Goal: Information Seeking & Learning: Learn about a topic

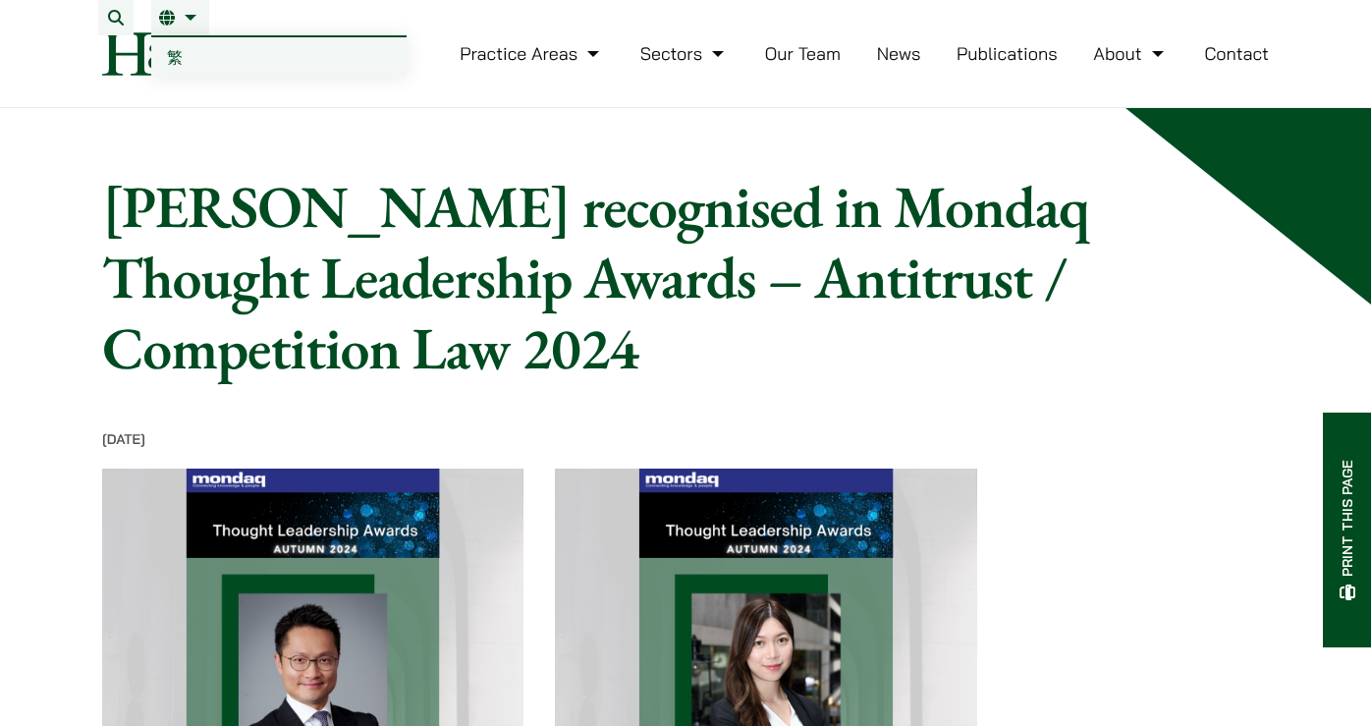
click at [185, 55] on link "繁" at bounding box center [278, 56] width 255 height 39
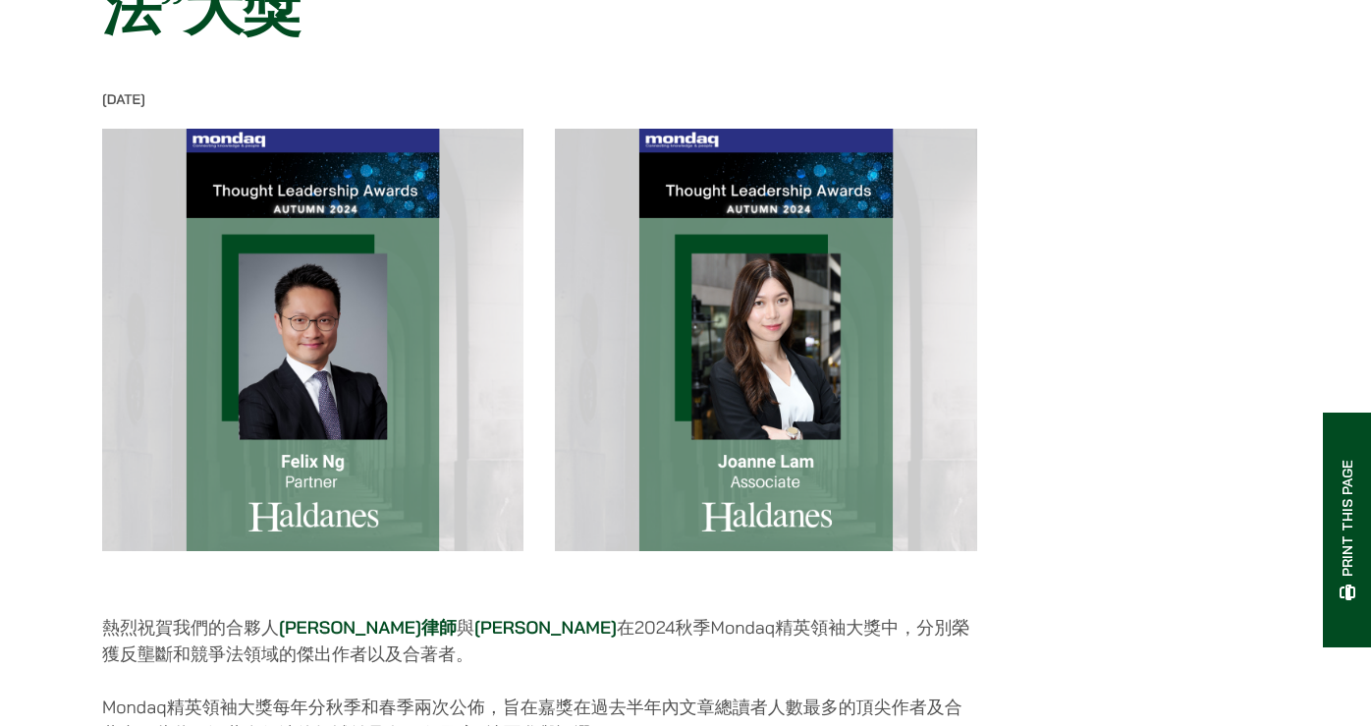
scroll to position [687, 0]
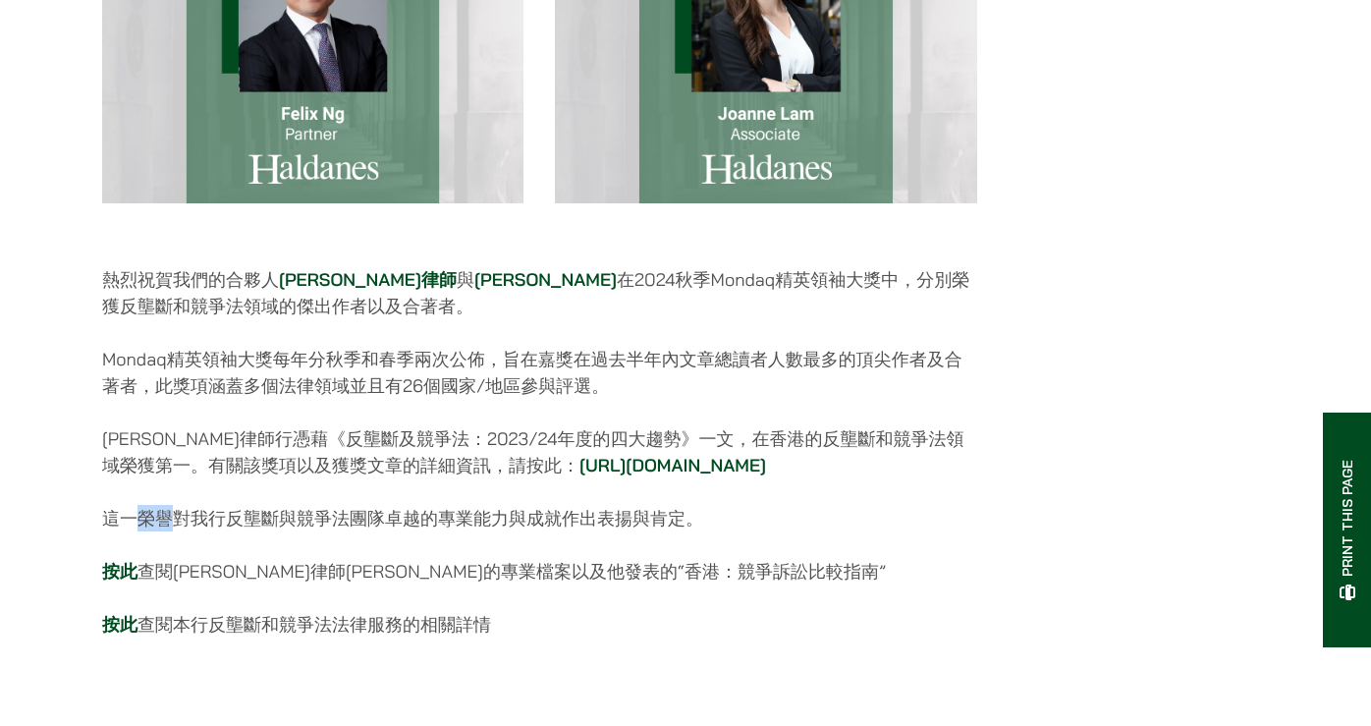
drag, startPoint x: 140, startPoint y: 466, endPoint x: 171, endPoint y: 462, distance: 30.7
click at [171, 505] on p "這一榮譽對我行反壟斷與競爭法團隊卓越的專業能力與成就作出表揚與肯定。" at bounding box center [539, 518] width 875 height 27
copy p "榮譽"
click at [1125, 405] on div "07/11/2024 熱烈祝賀我們的合夥人 伍家豪律師 與 林泳姍律師 在2024秋季Mondaq精英領袖大獎中，分別榮獲反壟斷和競爭法領域的傑出作者以及合著…" at bounding box center [685, 203] width 1167 height 921
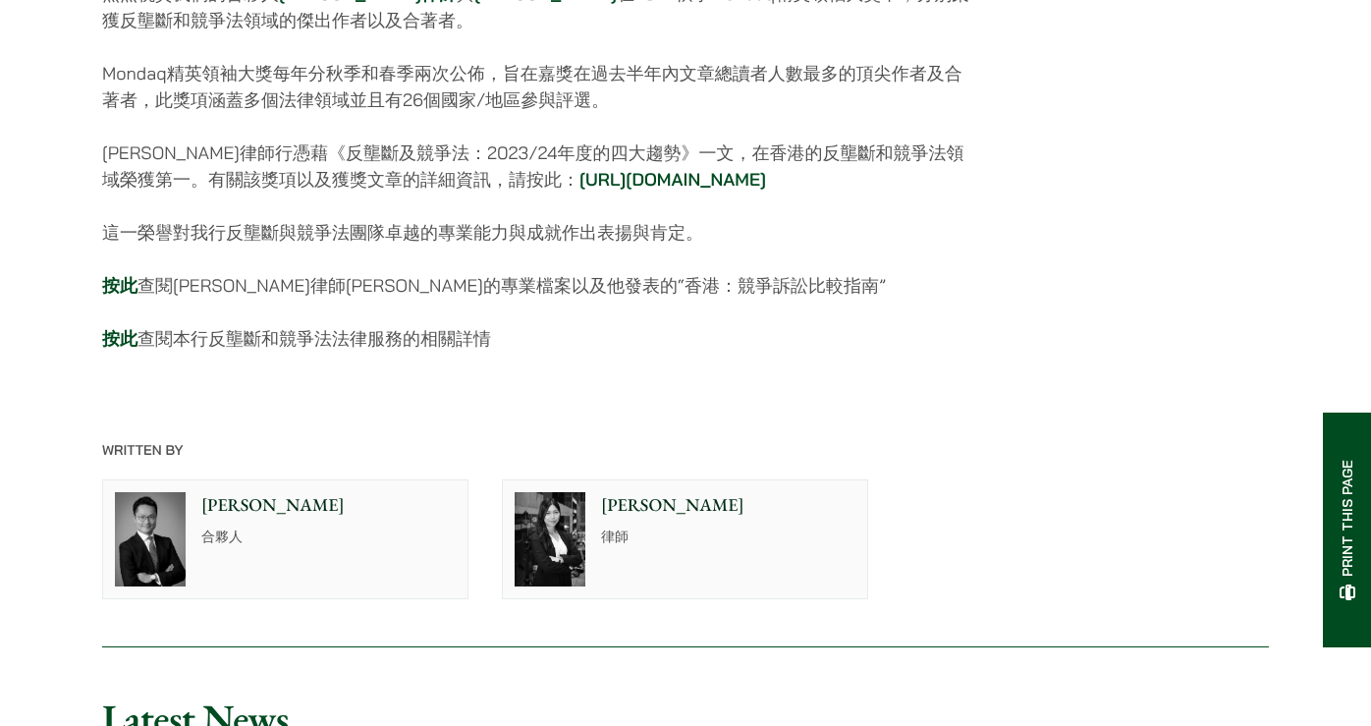
scroll to position [982, 0]
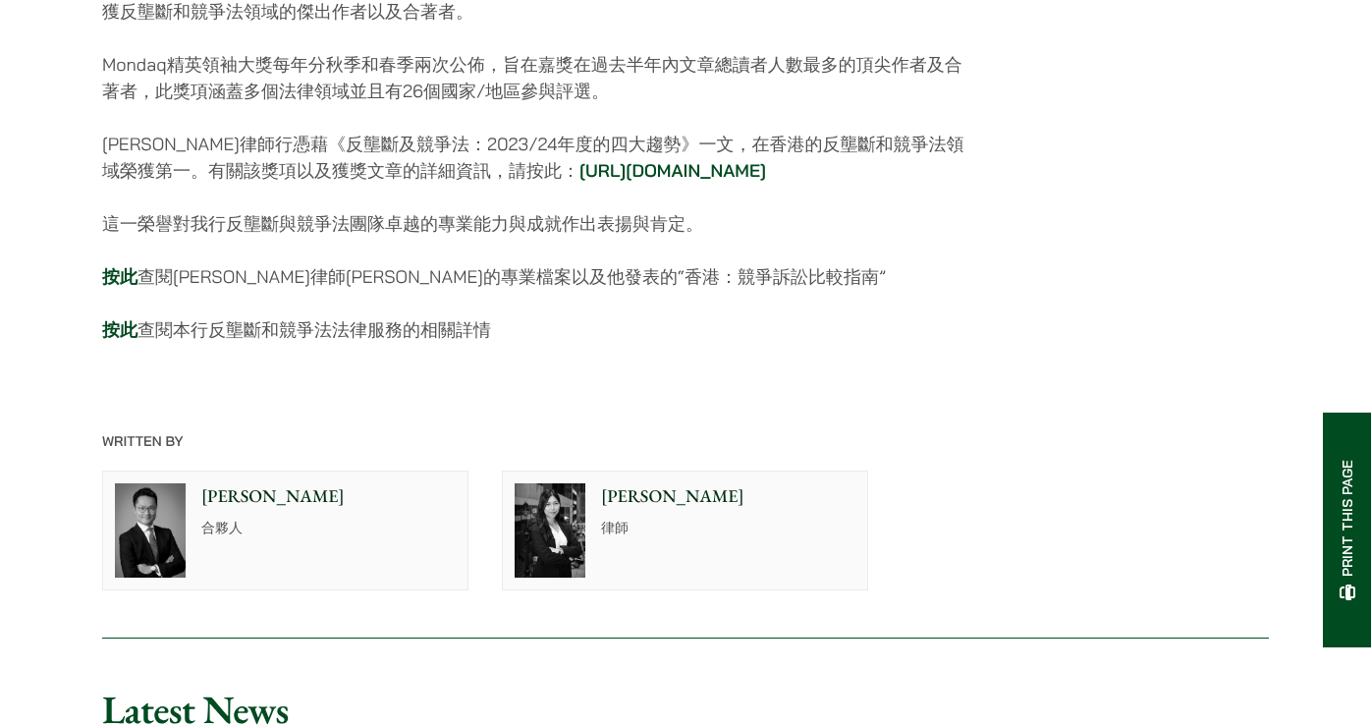
click at [715, 512] on div "林泳姍 律師" at bounding box center [732, 530] width 270 height 118
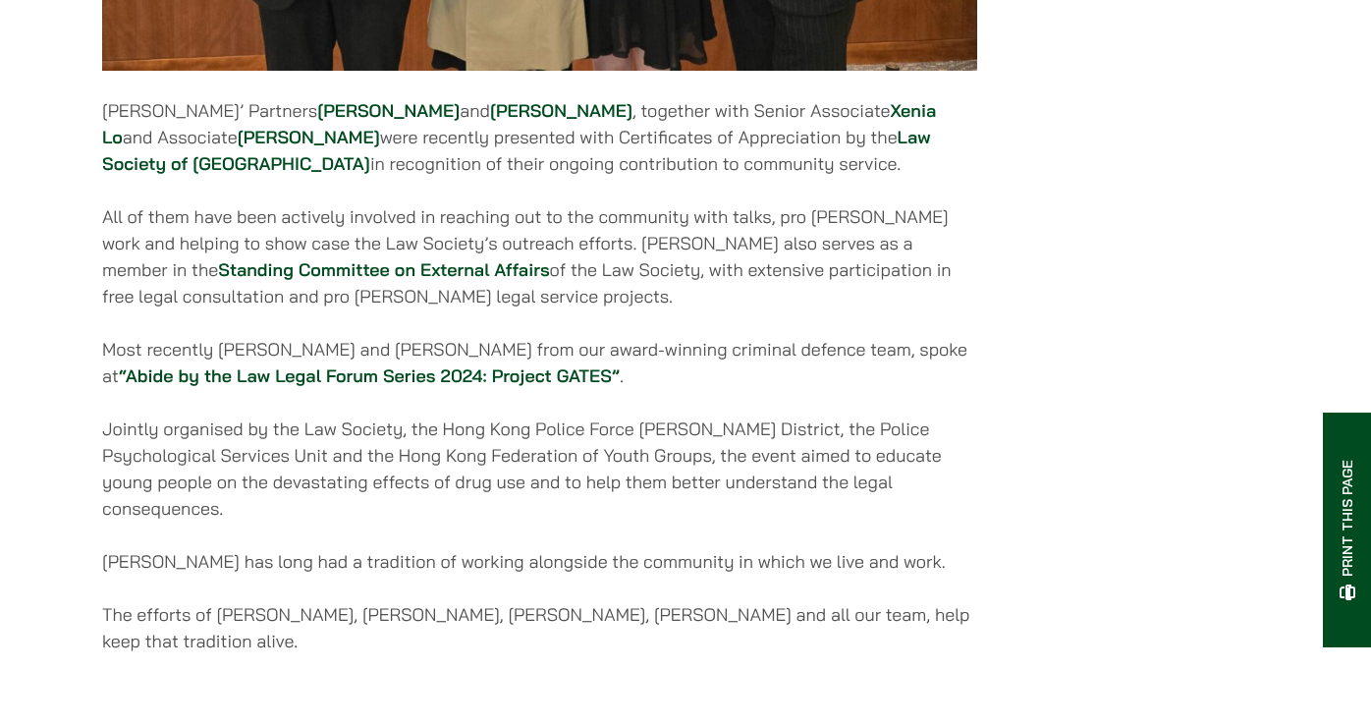
scroll to position [982, 0]
click at [571, 478] on p "Jointly organised by the Law Society, the Hong Kong Police Force Kwai Tsing Dis…" at bounding box center [539, 469] width 875 height 106
click at [685, 470] on p "Jointly organised by the Law Society, the Hong Kong Police Force Kwai Tsing Dis…" at bounding box center [539, 469] width 875 height 106
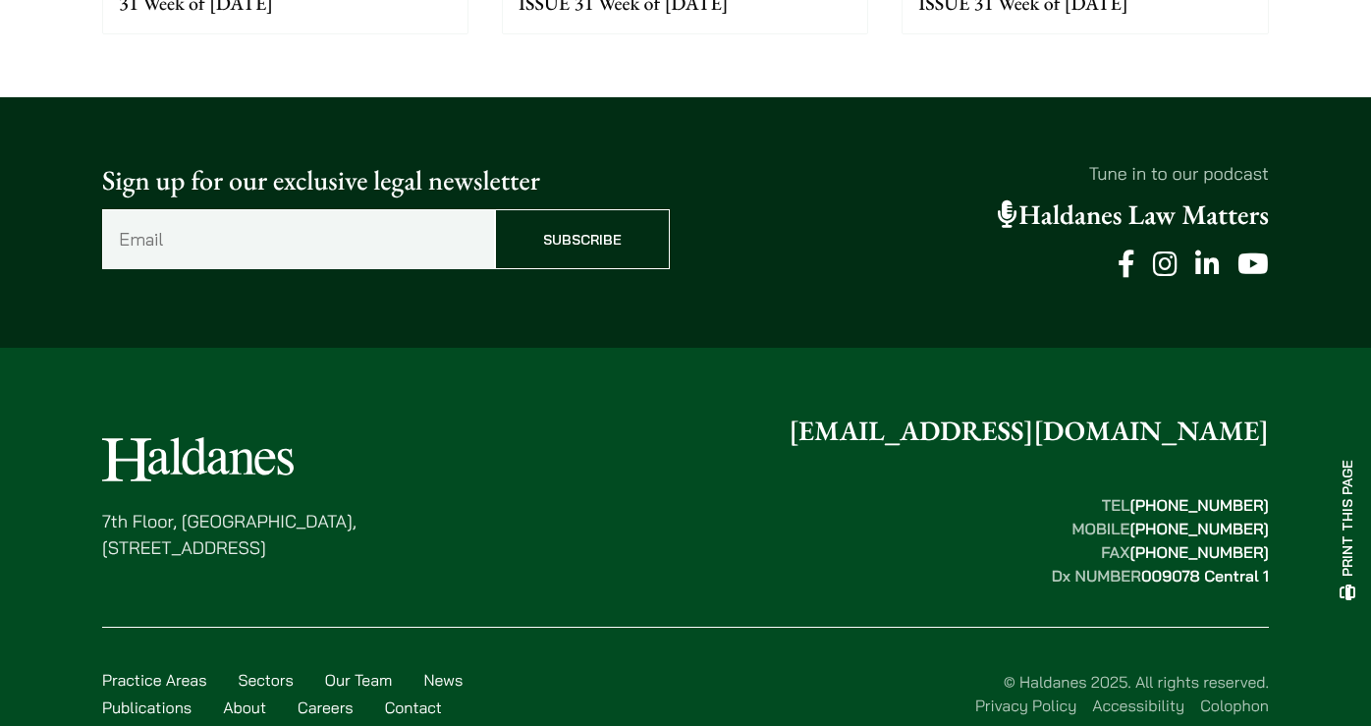
drag, startPoint x: 531, startPoint y: 437, endPoint x: 600, endPoint y: 400, distance: 78.2
click at [530, 436] on div "7th Floor, Ruttonjee House, 11 Duddell Street, Central, Hong Kong enquiries@hal…" at bounding box center [685, 498] width 1167 height 177
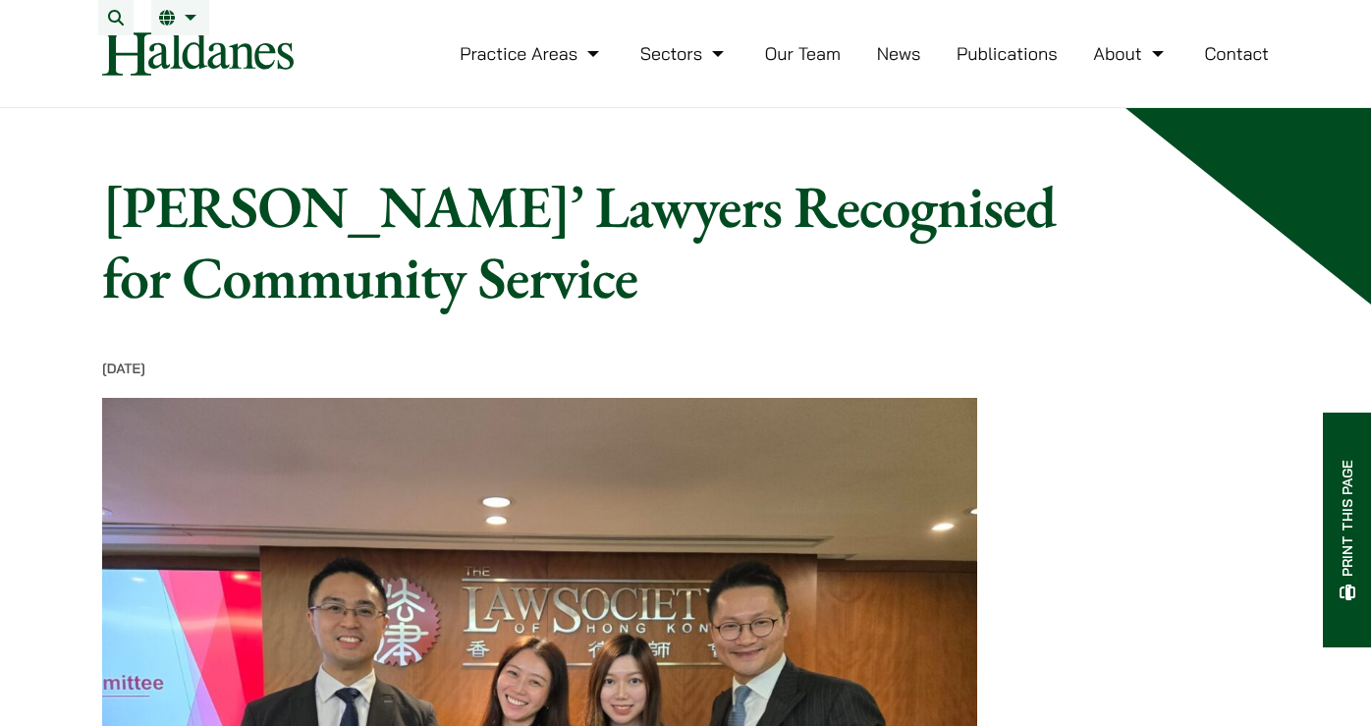
scroll to position [800, 0]
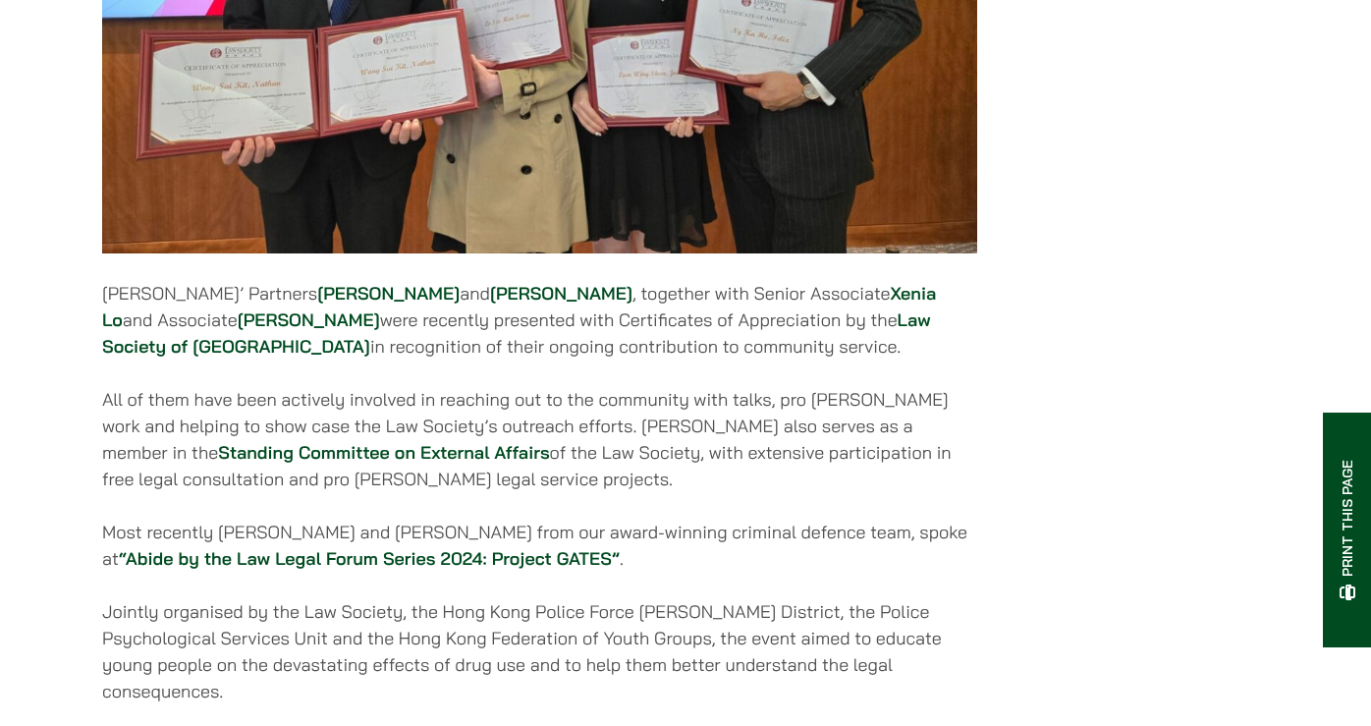
click at [1167, 349] on div "10/12/2024 Haldanes’ Partners Felix Ng and Nathan Wong , together with Senior A…" at bounding box center [685, 211] width 1167 height 1304
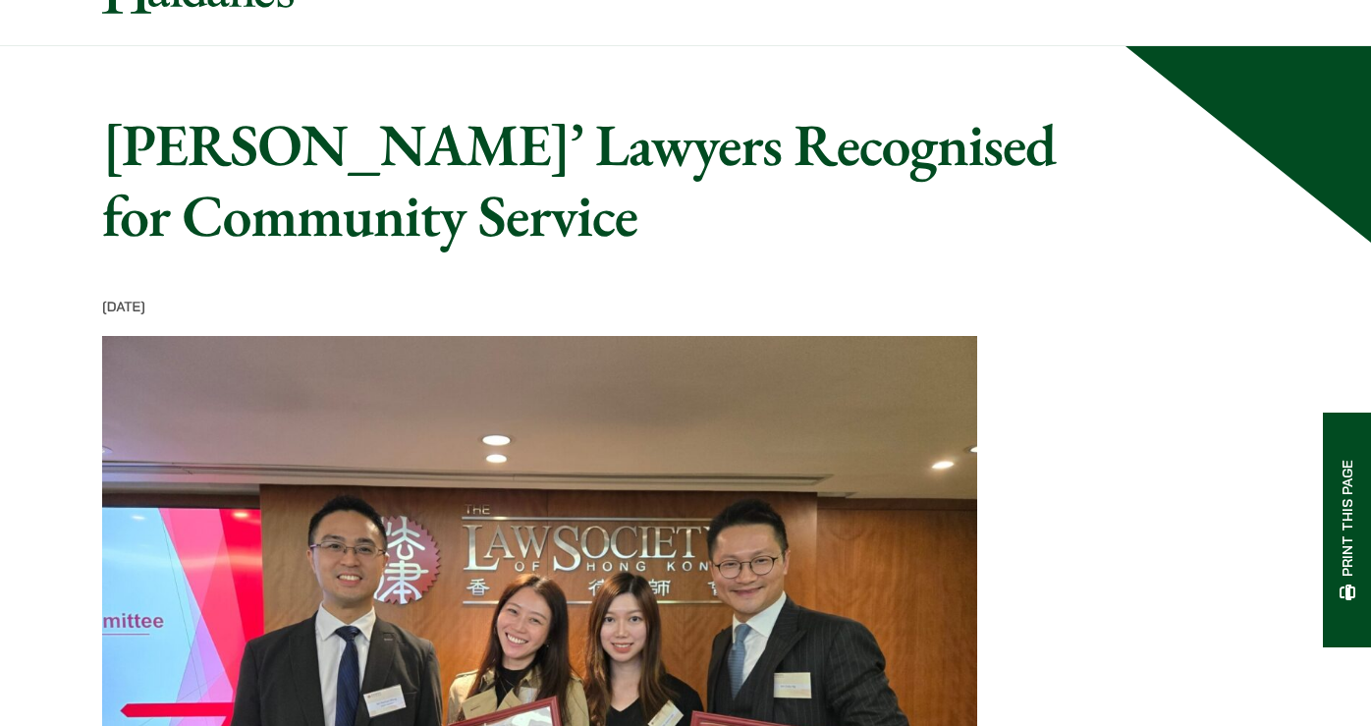
scroll to position [0, 0]
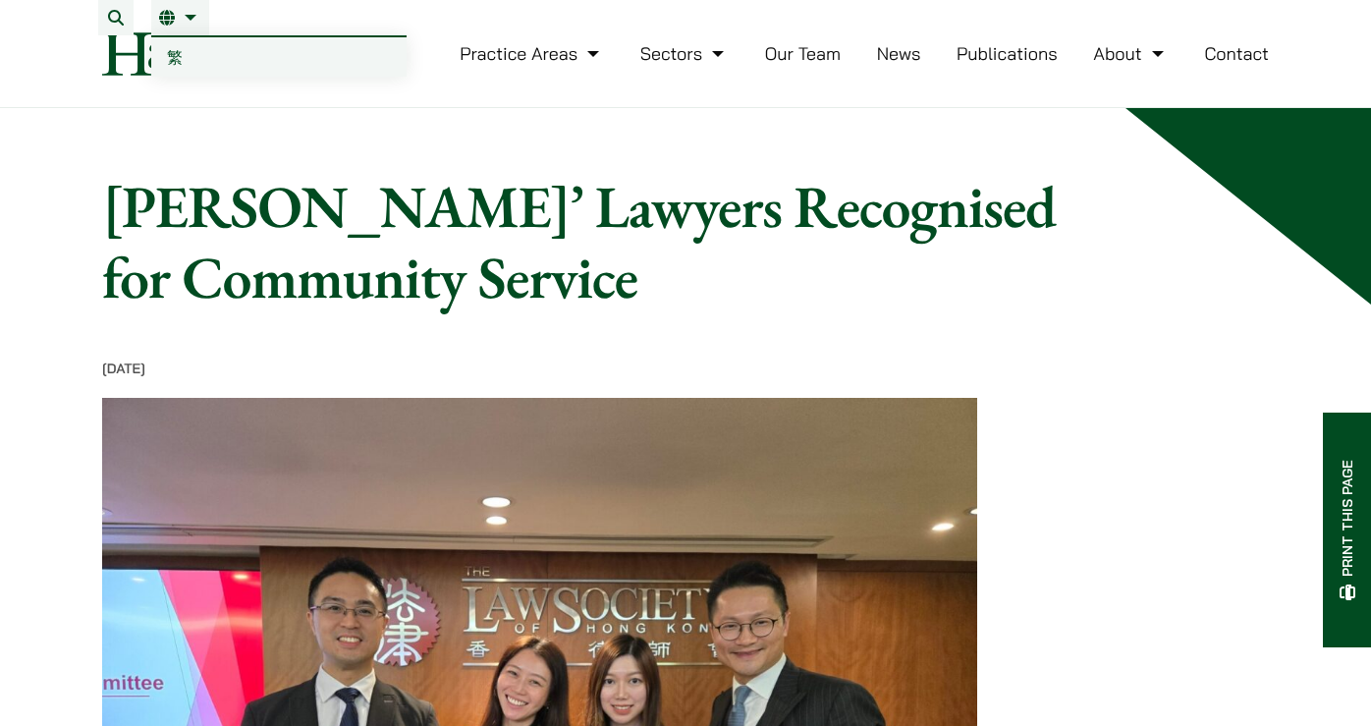
click at [171, 59] on span "繁" at bounding box center [175, 57] width 16 height 20
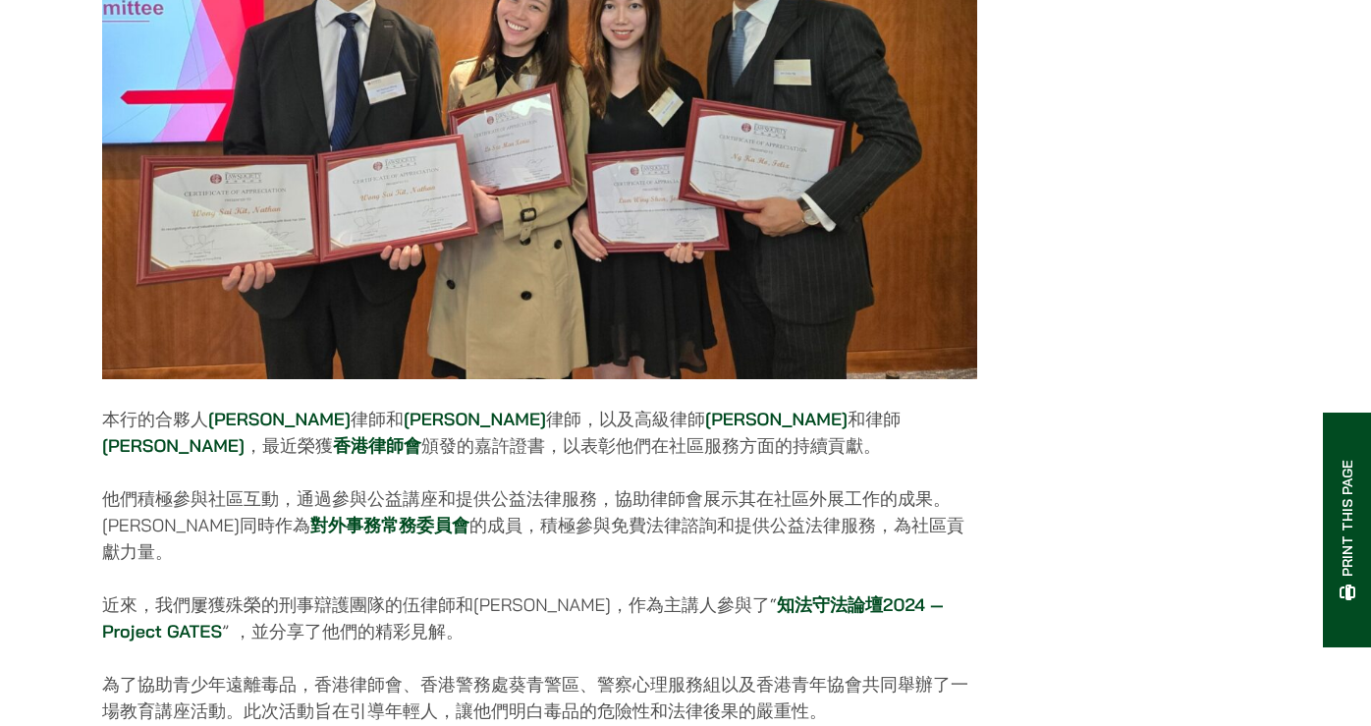
scroll to position [687, 0]
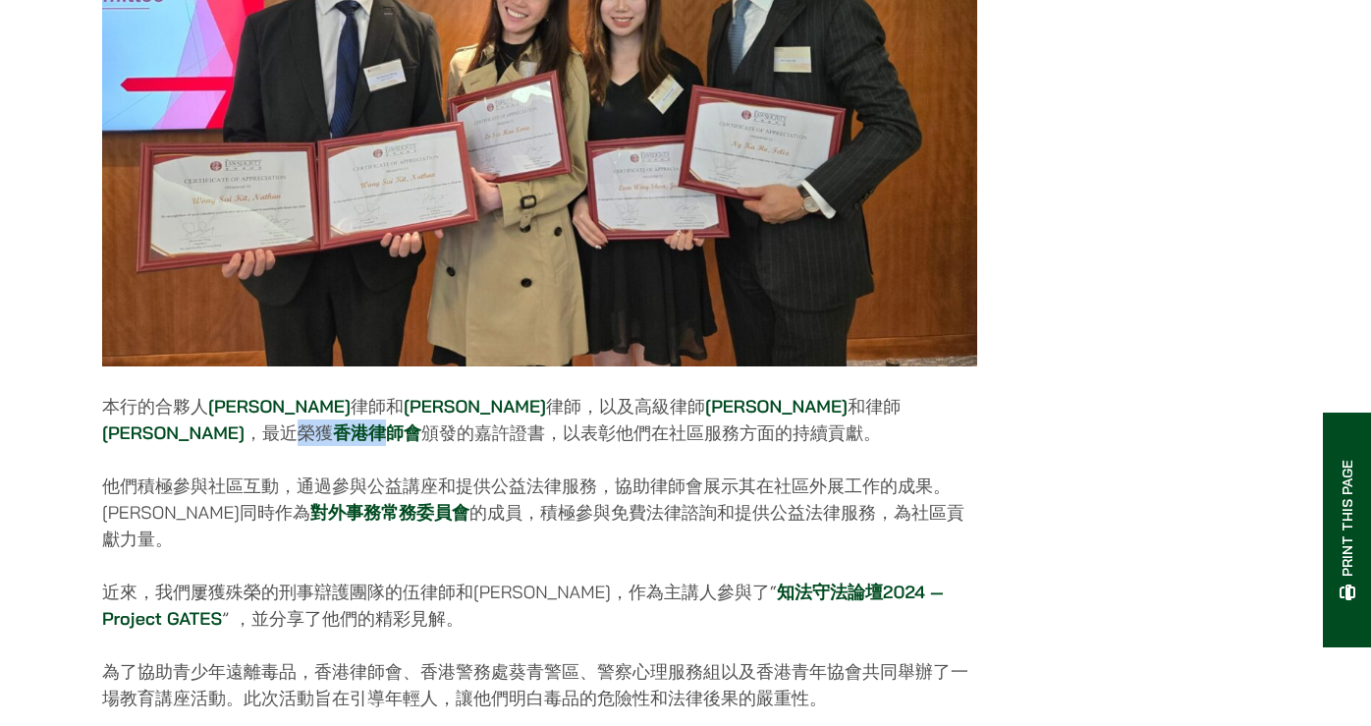
drag, startPoint x: 746, startPoint y: 353, endPoint x: 856, endPoint y: 360, distance: 110.3
click at [828, 393] on p "本行的合夥人 伍家豪 律師和 黃世傑 律師，以及高級律師 盧思敏 和律師 林泳姍 ，最近榮獲 香港律師會 頒發的嘉許證書，以表彰他們在社區服務方面的持續貢獻。" at bounding box center [539, 419] width 875 height 53
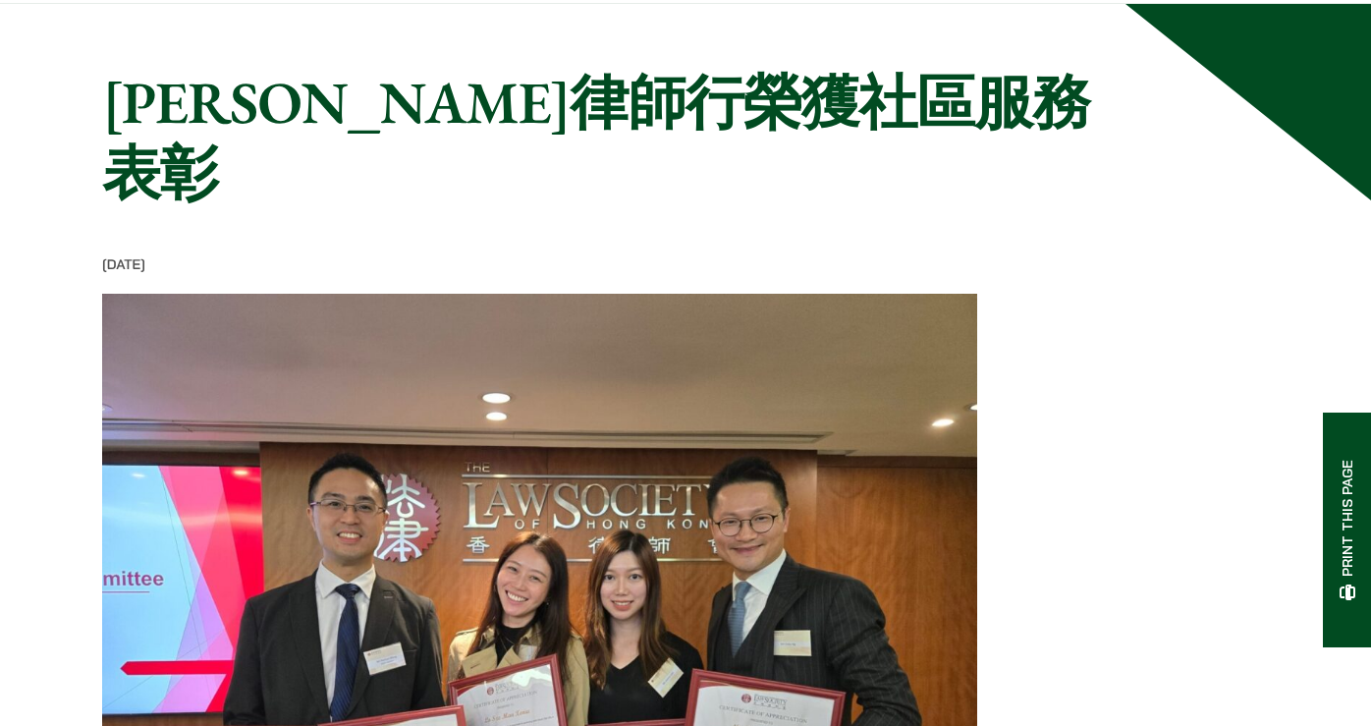
scroll to position [0, 0]
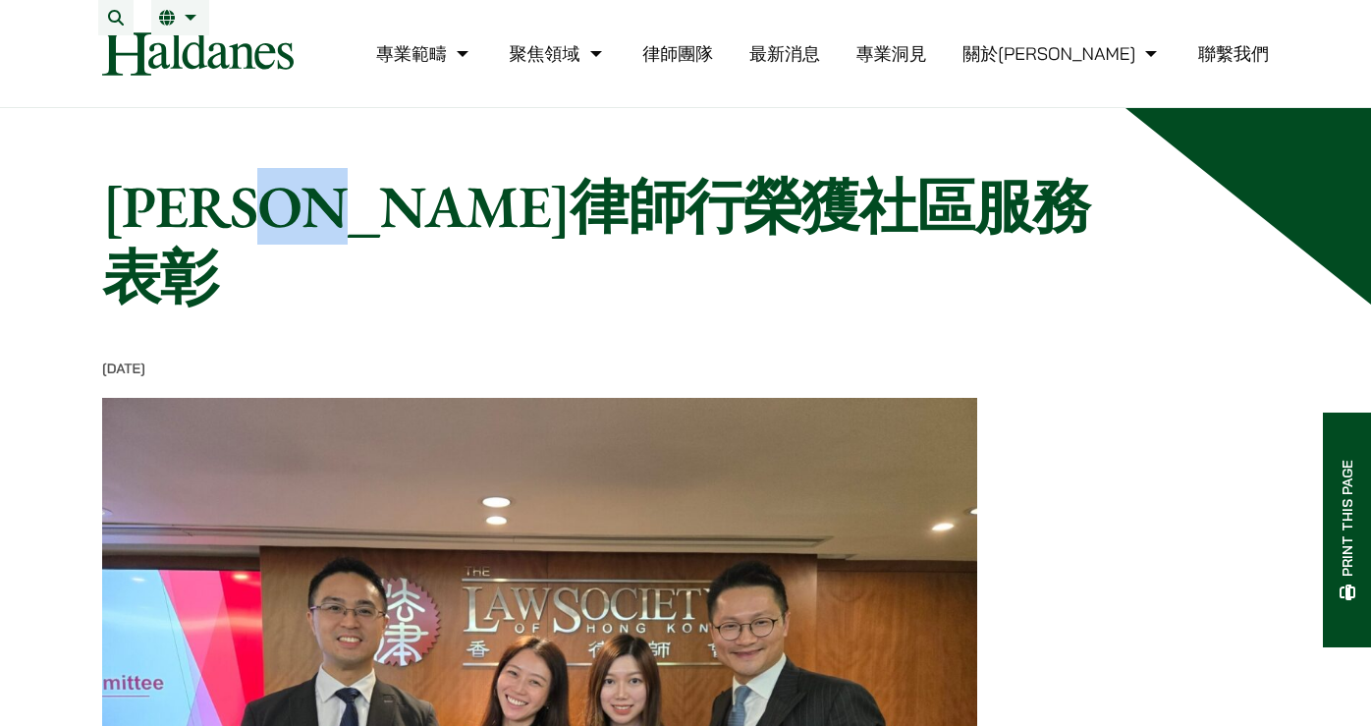
drag, startPoint x: 394, startPoint y: 212, endPoint x: 487, endPoint y: 214, distance: 93.3
click at [487, 214] on h1 "何敦律師行榮獲社區服務表彰" at bounding box center [611, 241] width 1019 height 141
copy h1 "榮獲"
drag, startPoint x: 416, startPoint y: 109, endPoint x: 503, endPoint y: 6, distance: 134.5
click at [419, 107] on nav "專業範疇 反壟斷和競爭法 民事訴訟及爭議解決 公司及商業業務 刑事辯護 欺詐、資產追踪和追討 知識產權 婚姻及家事法 傳媒、娛樂及體育事務 私人客戶 物業及物…" at bounding box center [685, 53] width 1167 height 107
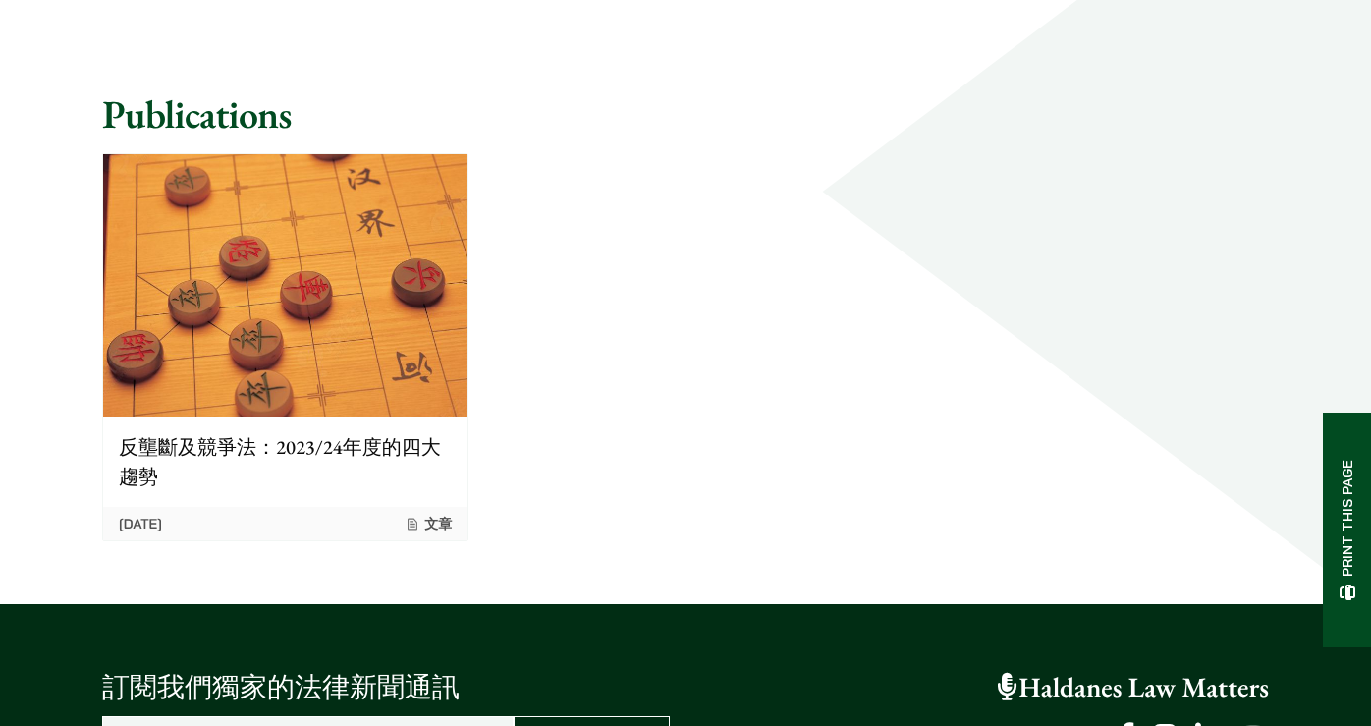
scroll to position [1178, 0]
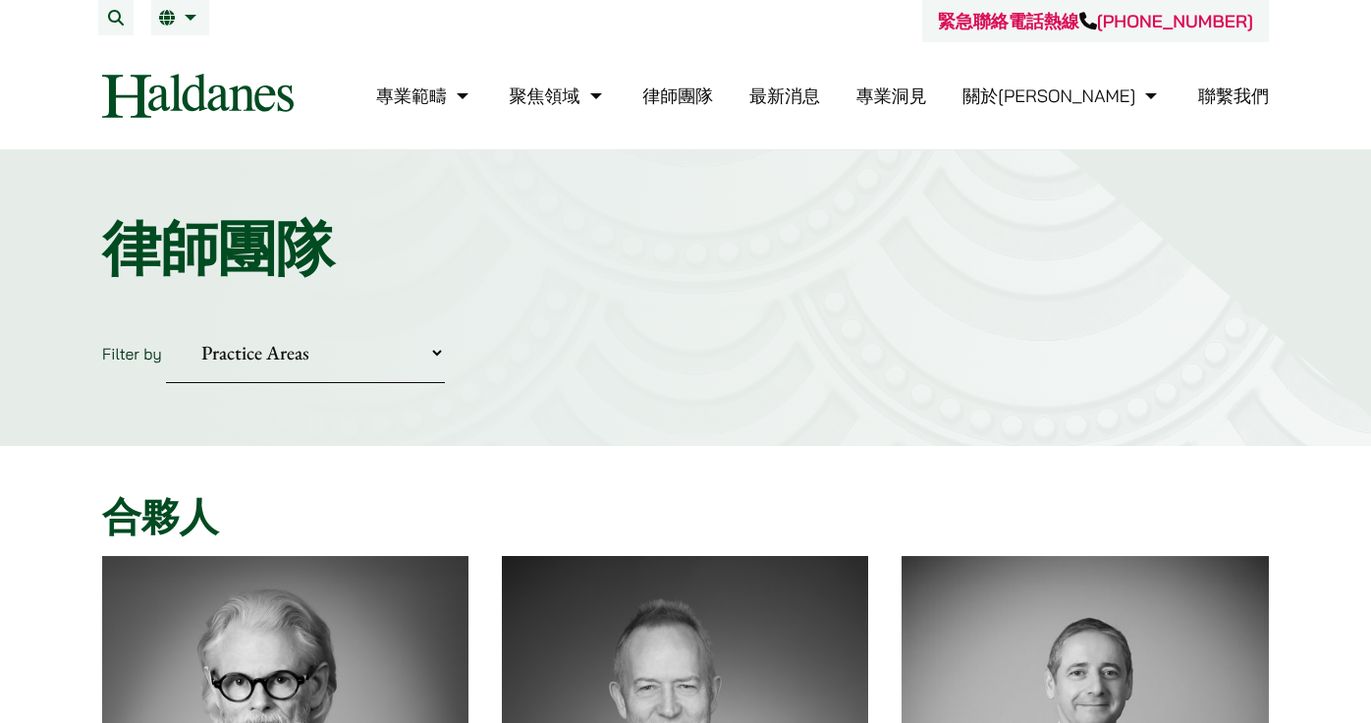
click at [838, 258] on h1 "律師團隊" at bounding box center [685, 248] width 1167 height 71
click at [163, 26] on li "繁 EN" at bounding box center [180, 17] width 58 height 35
click at [167, 54] on span "EN" at bounding box center [177, 57] width 21 height 20
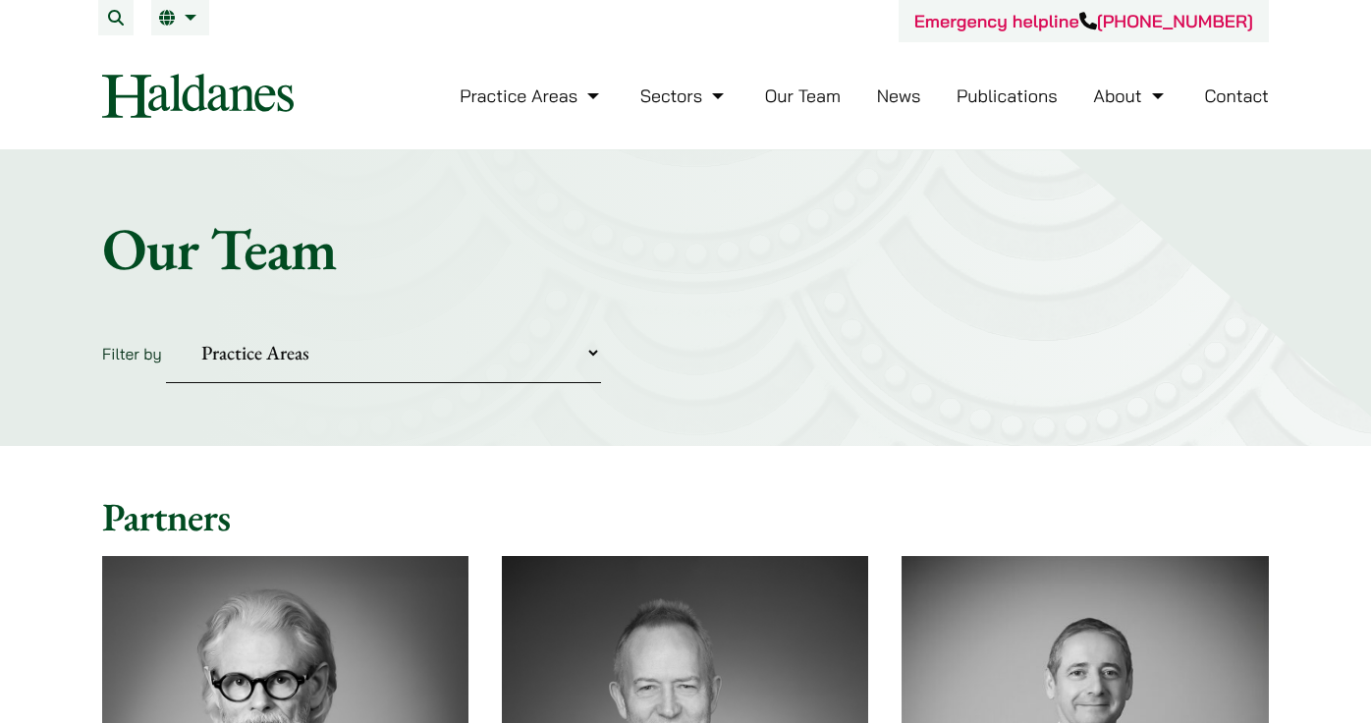
click at [1064, 218] on h1 "Our Team" at bounding box center [685, 248] width 1167 height 71
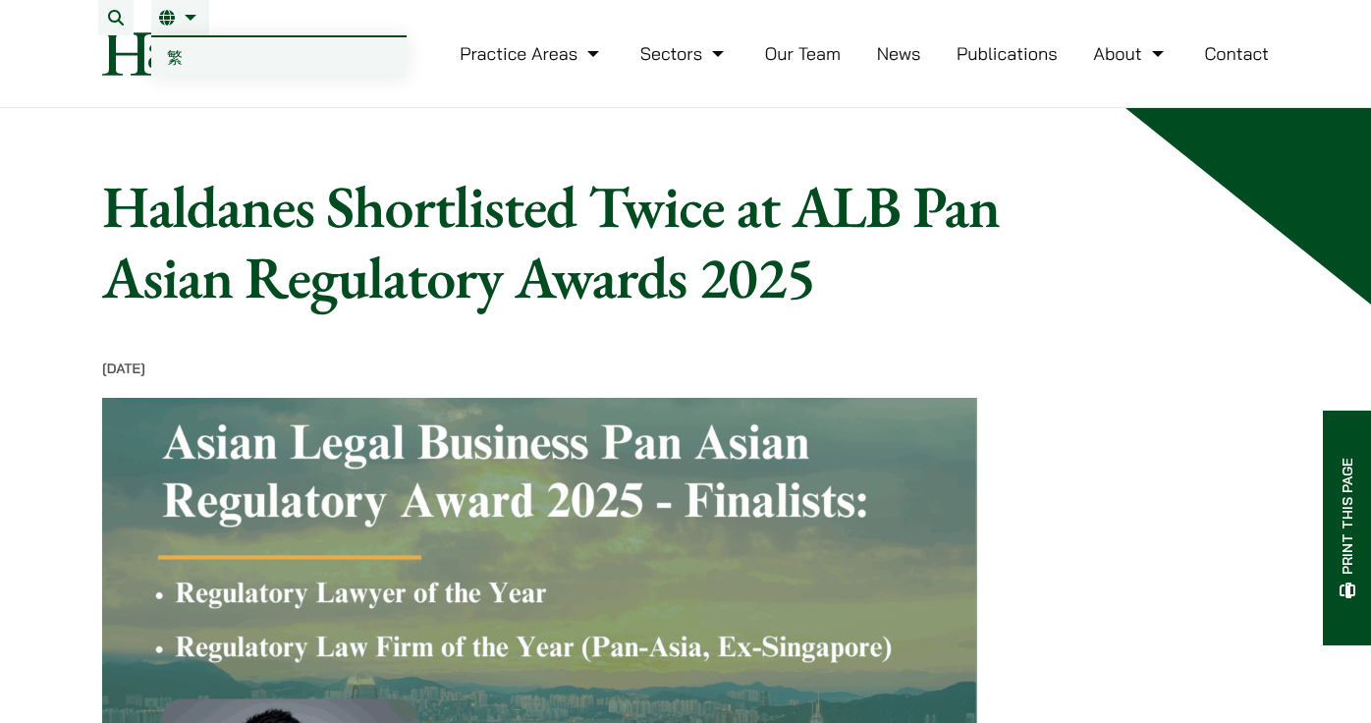
click at [183, 23] on link "EN" at bounding box center [180, 18] width 42 height 16
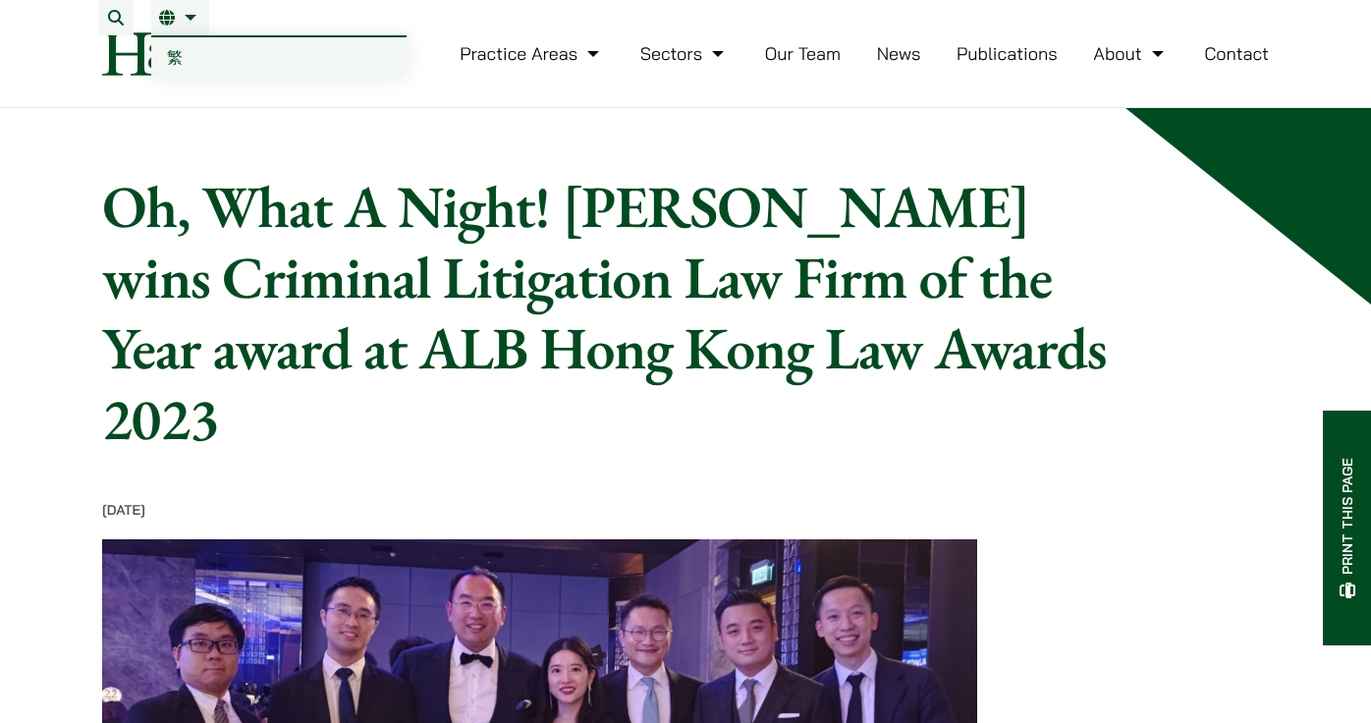
click at [190, 23] on link "EN" at bounding box center [180, 18] width 42 height 16
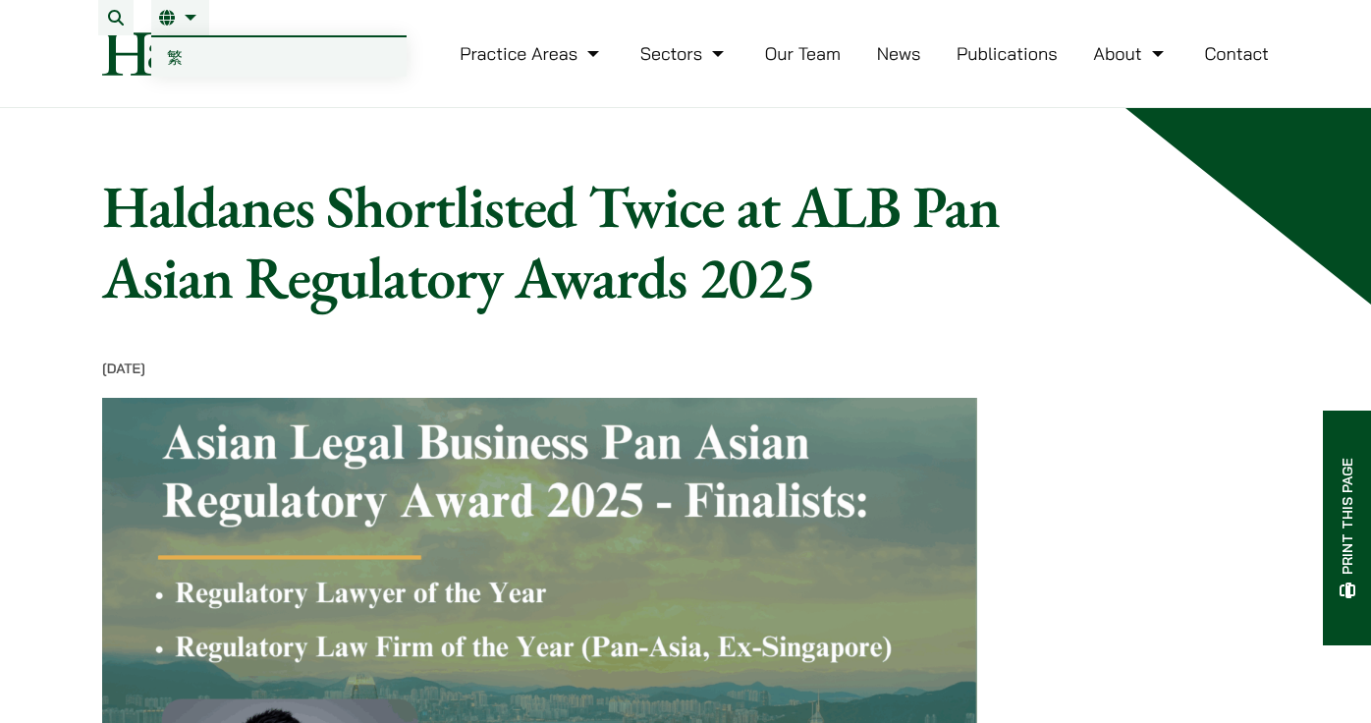
click at [170, 48] on span "繁" at bounding box center [175, 57] width 16 height 20
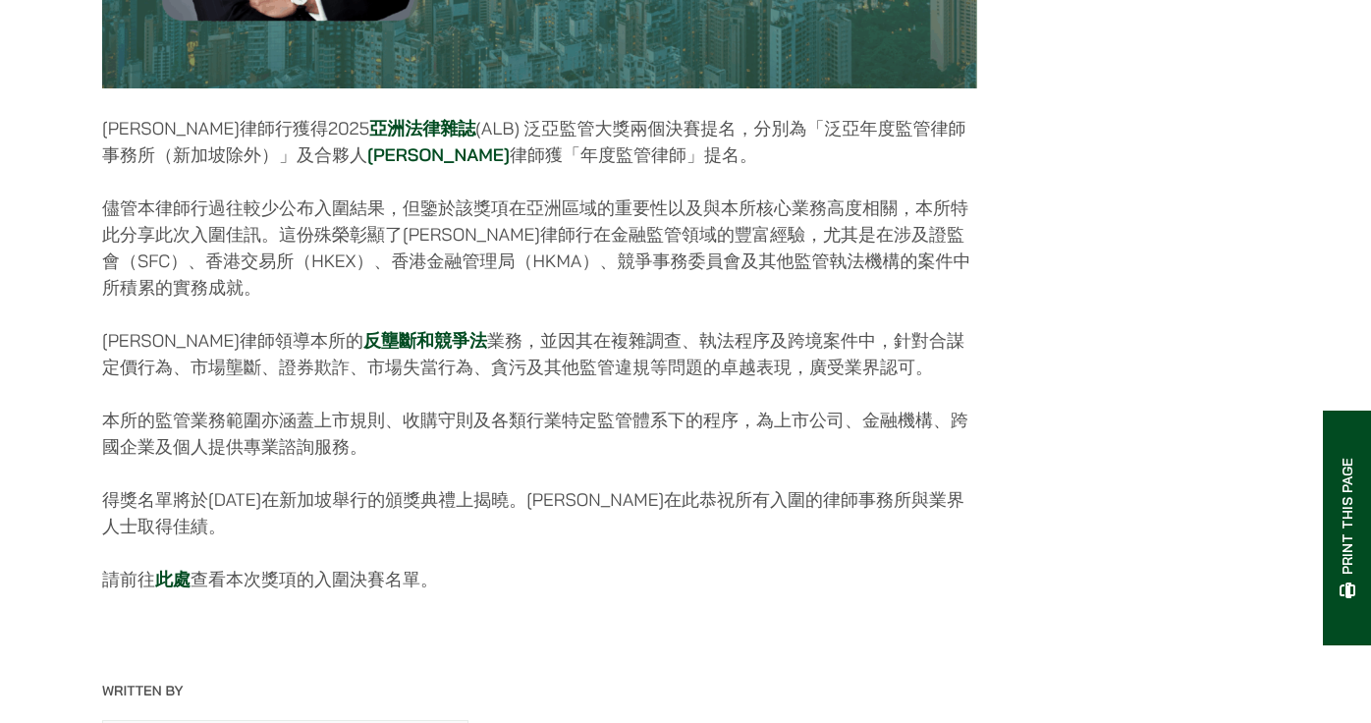
scroll to position [1080, 0]
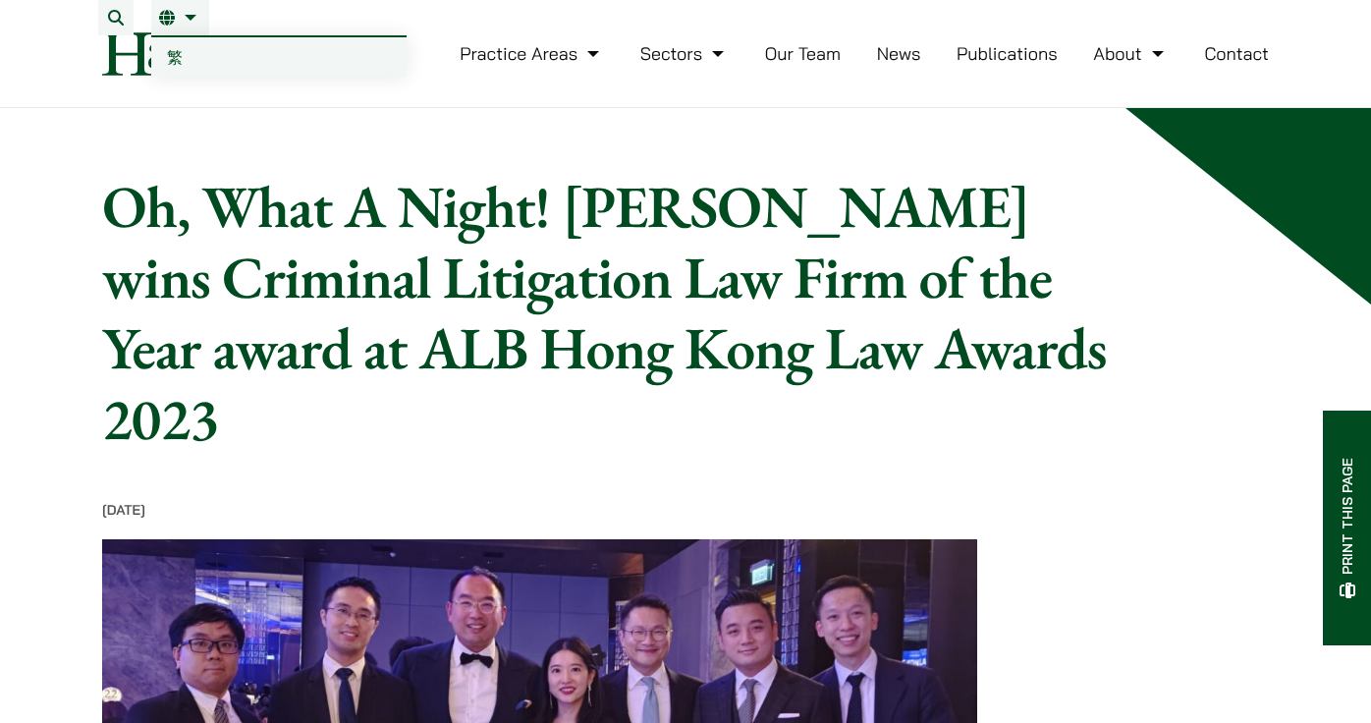
click at [179, 55] on span "繁" at bounding box center [175, 57] width 16 height 20
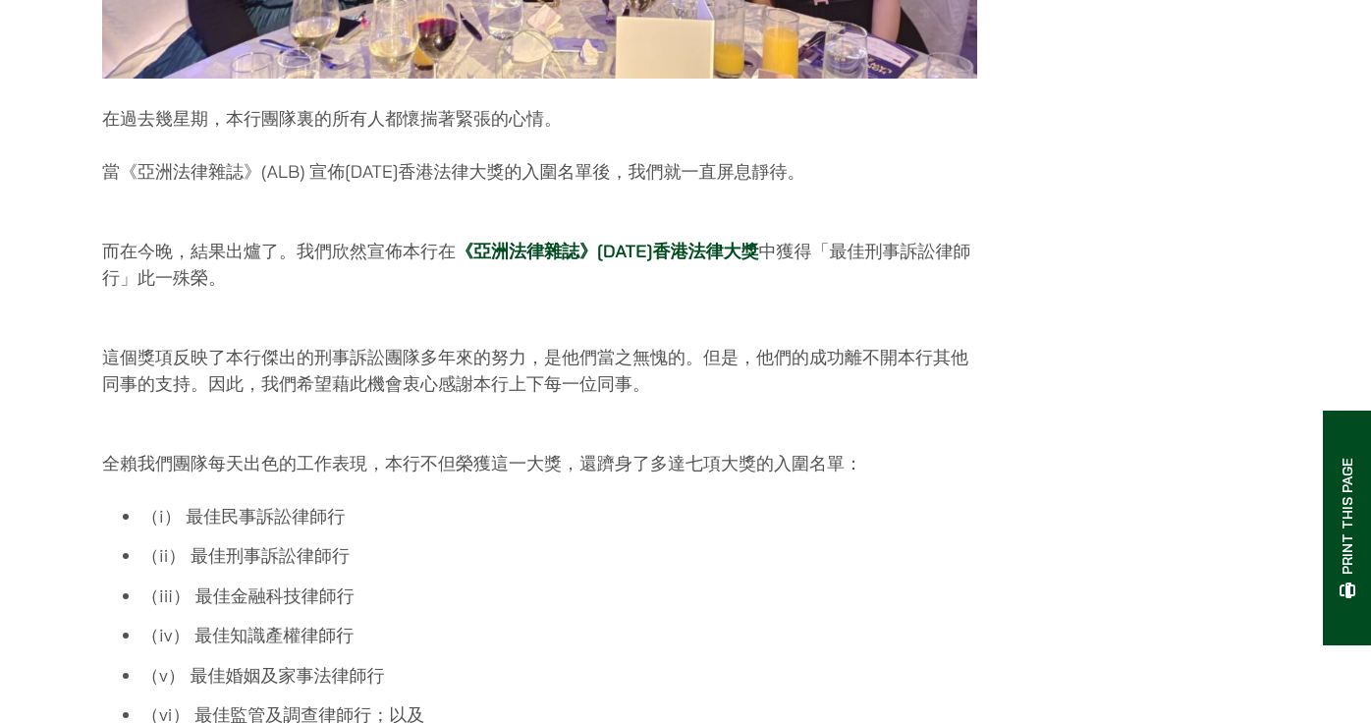
scroll to position [884, 0]
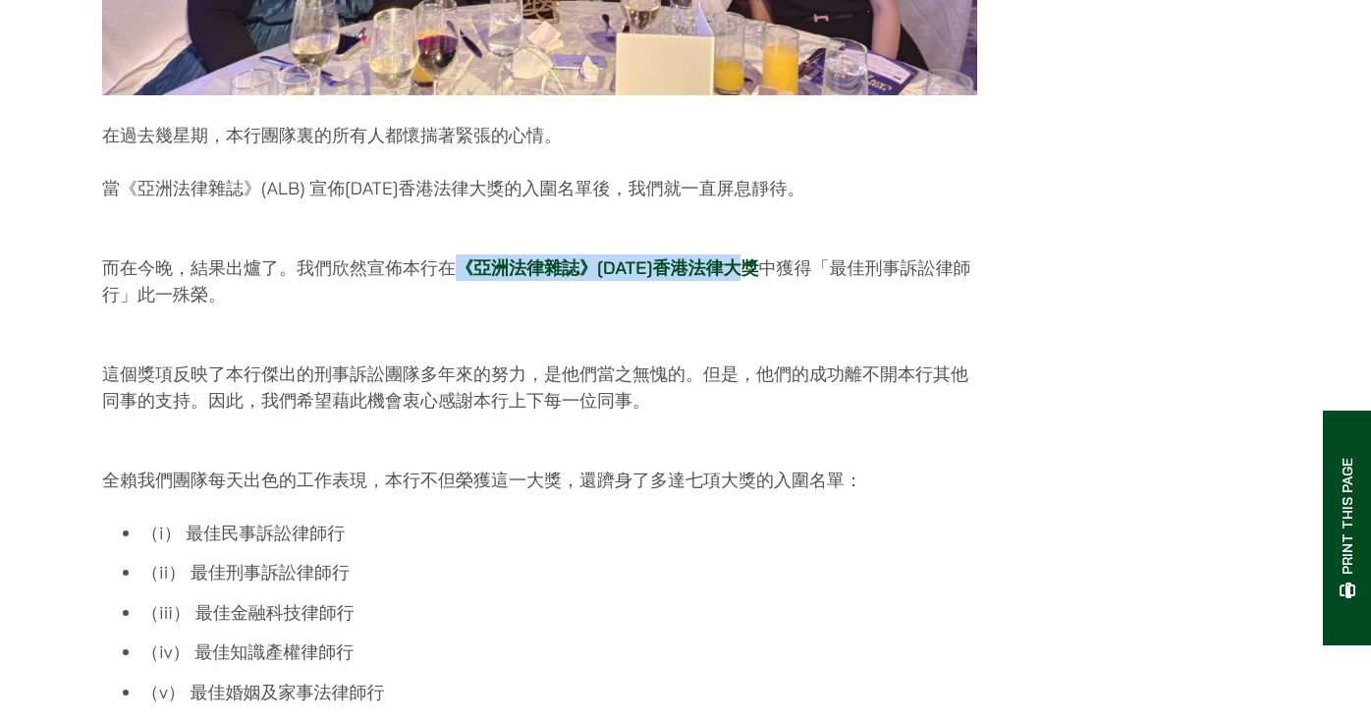
drag, startPoint x: 768, startPoint y: 279, endPoint x: 454, endPoint y: 279, distance: 314.2
click at [454, 279] on p "而在今晚，結果出爐了。我們欣然宣佈本行在 《亞洲法律雜誌》[DATE]香港法律大獎 中獲得「最佳刑事訴訟律師行」此一殊榮。" at bounding box center [539, 268] width 875 height 80
copy link "《亞洲法律雜誌》[DATE]香港法律大獎"
click at [417, 234] on div "[DATE] 在過去幾星期，本行團隊裏的所有人都懷揣著緊張的心情。 當《亞洲法律雜誌》(ALB) 宣佈[DATE]香港法律大獎的入圍名單後，我們就一直屏息靜待…" at bounding box center [539, 244] width 875 height 1397
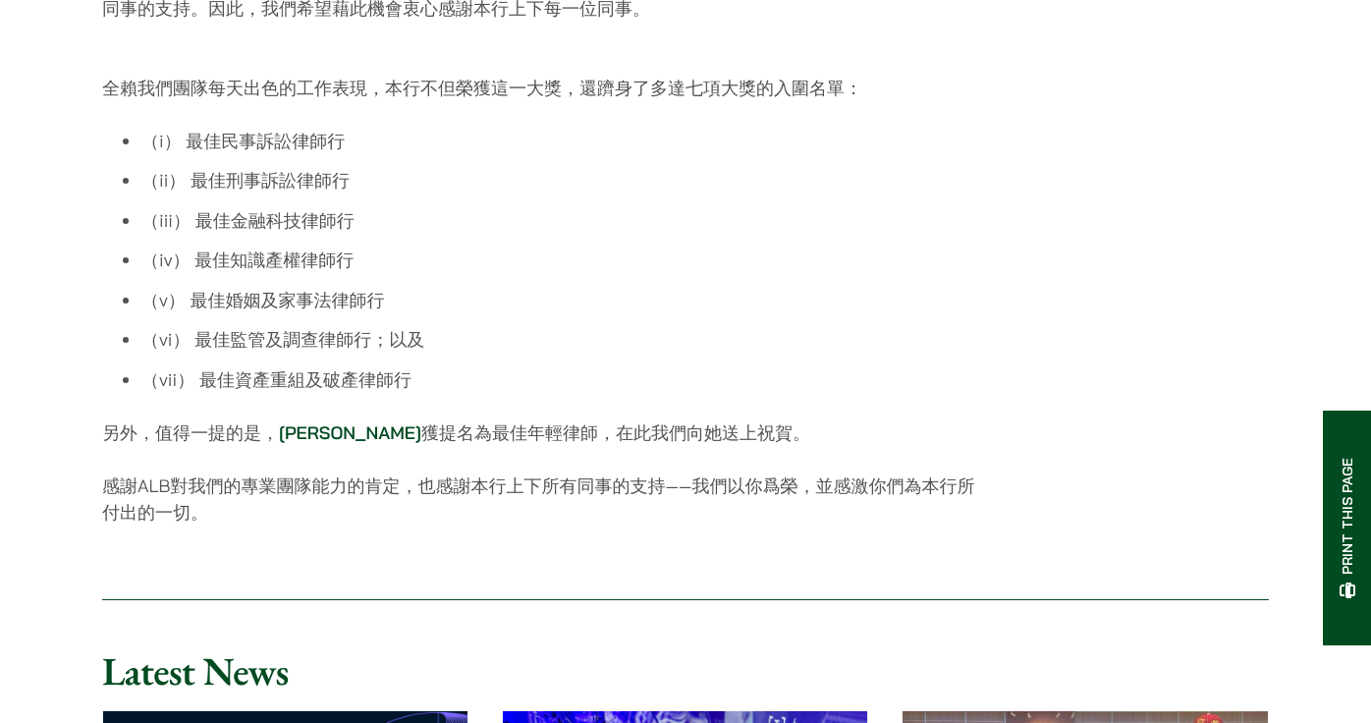
scroll to position [1277, 0]
drag, startPoint x: 1053, startPoint y: 294, endPoint x: 957, endPoint y: 263, distance: 100.0
click at [957, 263] on li "（iv） 最佳知識產權律師行" at bounding box center [559, 258] width 836 height 27
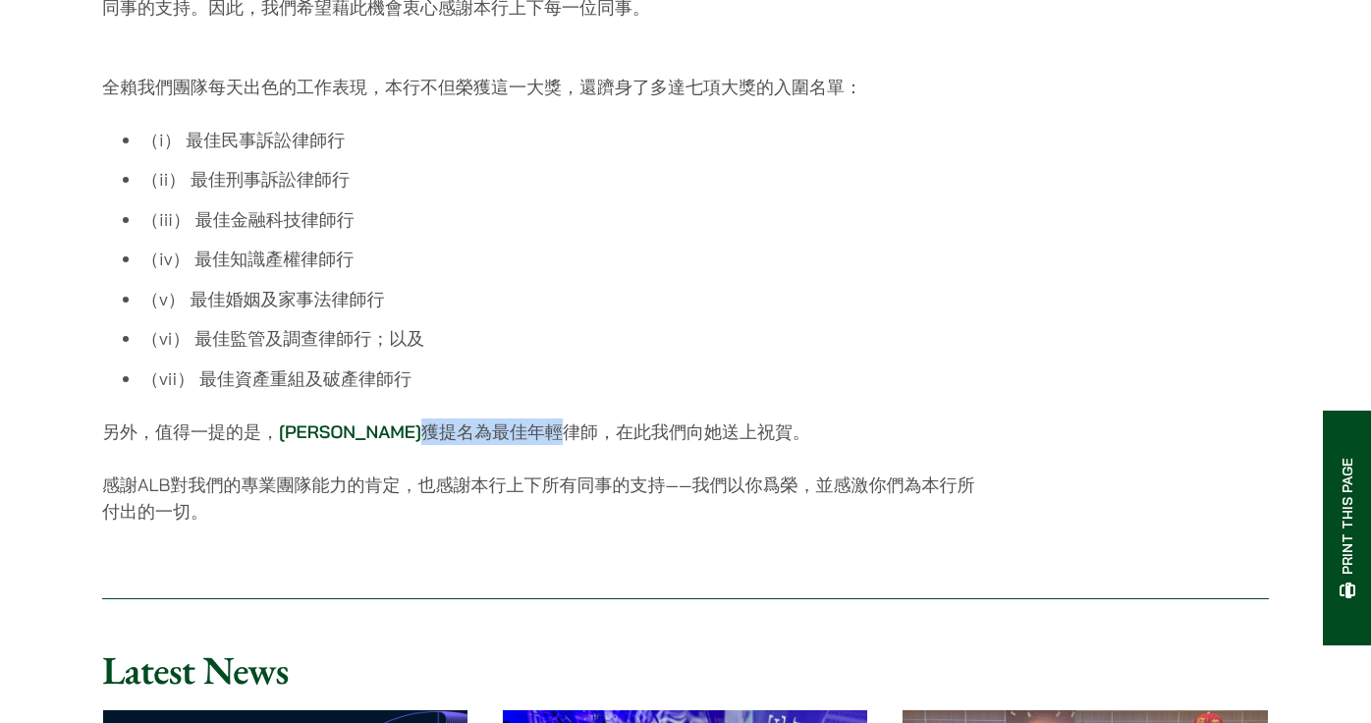
drag, startPoint x: 372, startPoint y: 448, endPoint x: 505, endPoint y: 444, distance: 132.6
click at [505, 444] on p "另外，值得一提的是， [PERSON_NAME] 獲提名為最佳年輕律師，在此我們向她送上祝賀。" at bounding box center [539, 431] width 875 height 27
click at [566, 445] on p "另外，值得一提的是， [PERSON_NAME] 獲提名為最佳年輕律師，在此我們向她送上祝賀。" at bounding box center [539, 431] width 875 height 27
drag, startPoint x: 539, startPoint y: 346, endPoint x: 549, endPoint y: 377, distance: 32.9
click at [539, 347] on li "（vi） 最佳監管及調查律師行；以及" at bounding box center [559, 338] width 836 height 27
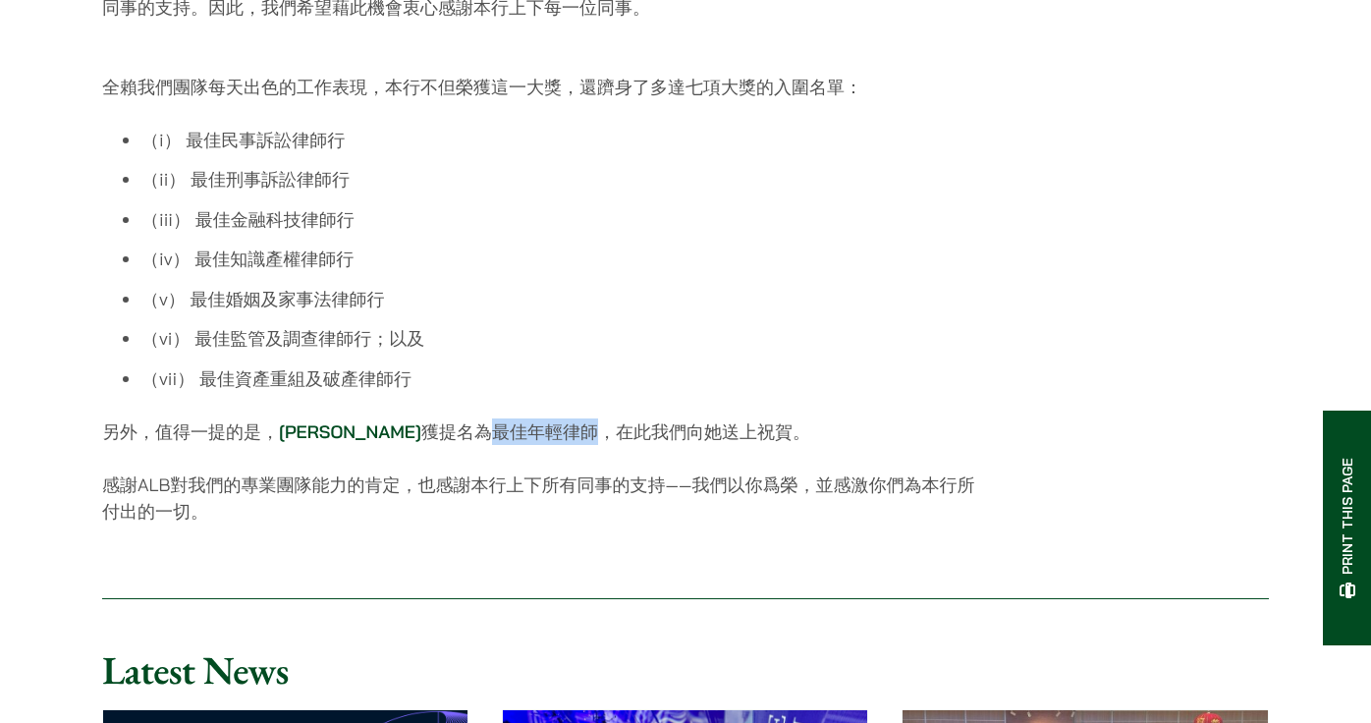
drag, startPoint x: 552, startPoint y: 447, endPoint x: 445, endPoint y: 450, distance: 107.1
click at [445, 445] on p "另外，值得一提的是， [PERSON_NAME] 獲提名為最佳年輕律師，在此我們向她送上祝賀。" at bounding box center [539, 431] width 875 height 27
copy p "最佳年輕律師"
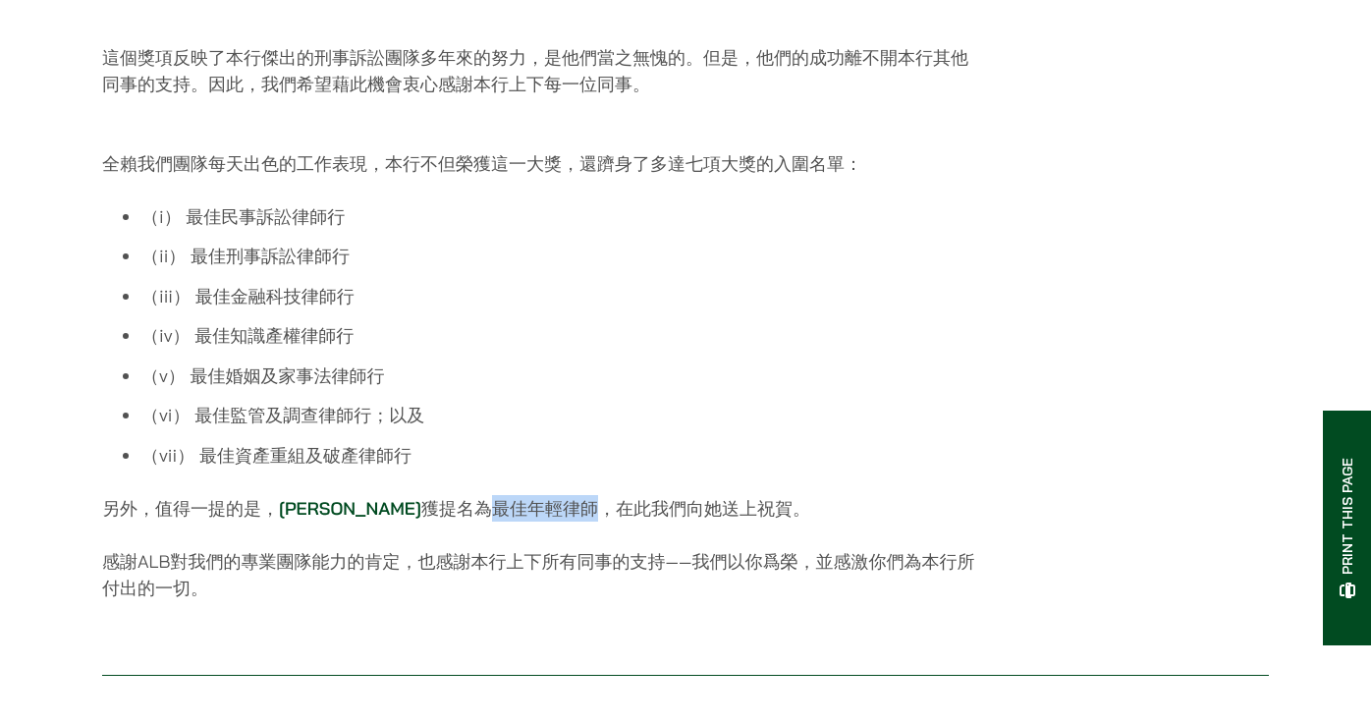
scroll to position [1178, 0]
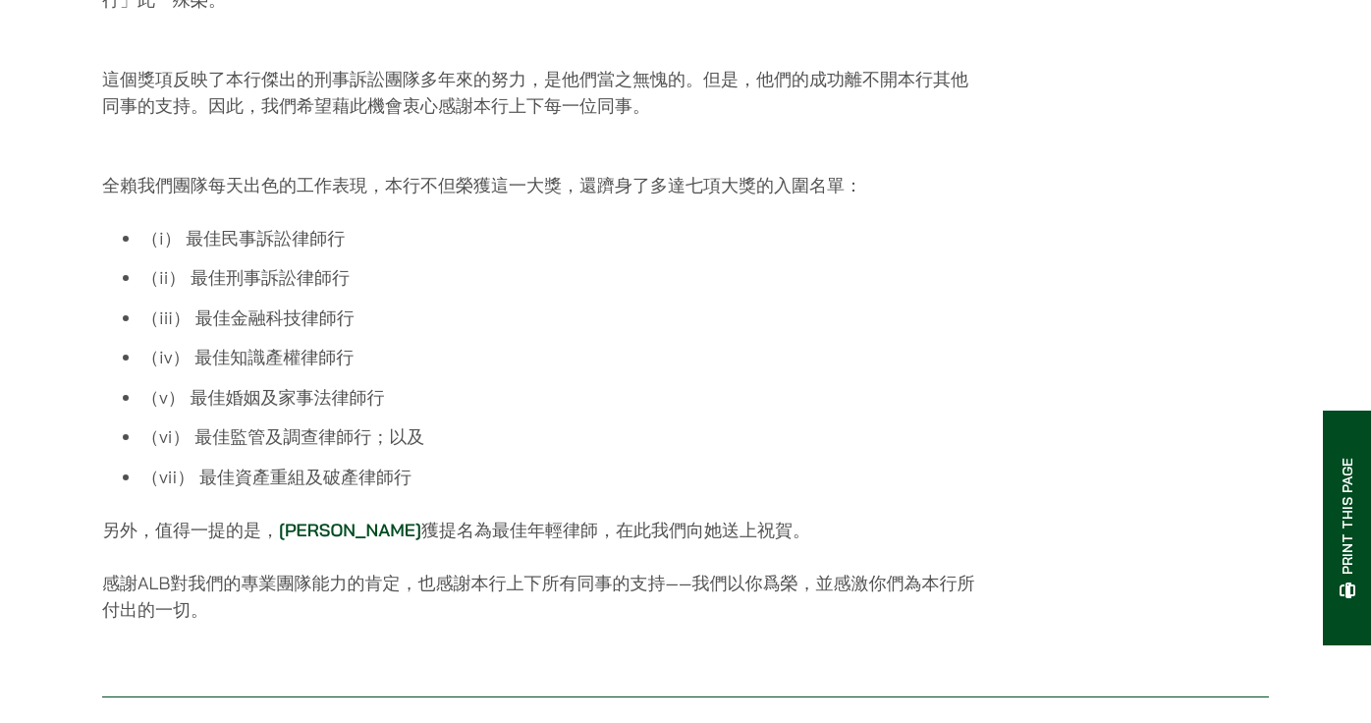
click at [714, 370] on li "（iv） 最佳知識產權律師行" at bounding box center [559, 357] width 836 height 27
drag, startPoint x: 720, startPoint y: 381, endPoint x: 634, endPoint y: 373, distance: 85.8
click at [634, 370] on li "（iv） 最佳知識產權律師行" at bounding box center [559, 357] width 836 height 27
click at [871, 198] on p "全賴我們團隊每天出色的工作表現，本行不但榮獲這一大獎，還躋身了多達七項大獎的入圍名單：" at bounding box center [539, 171] width 875 height 53
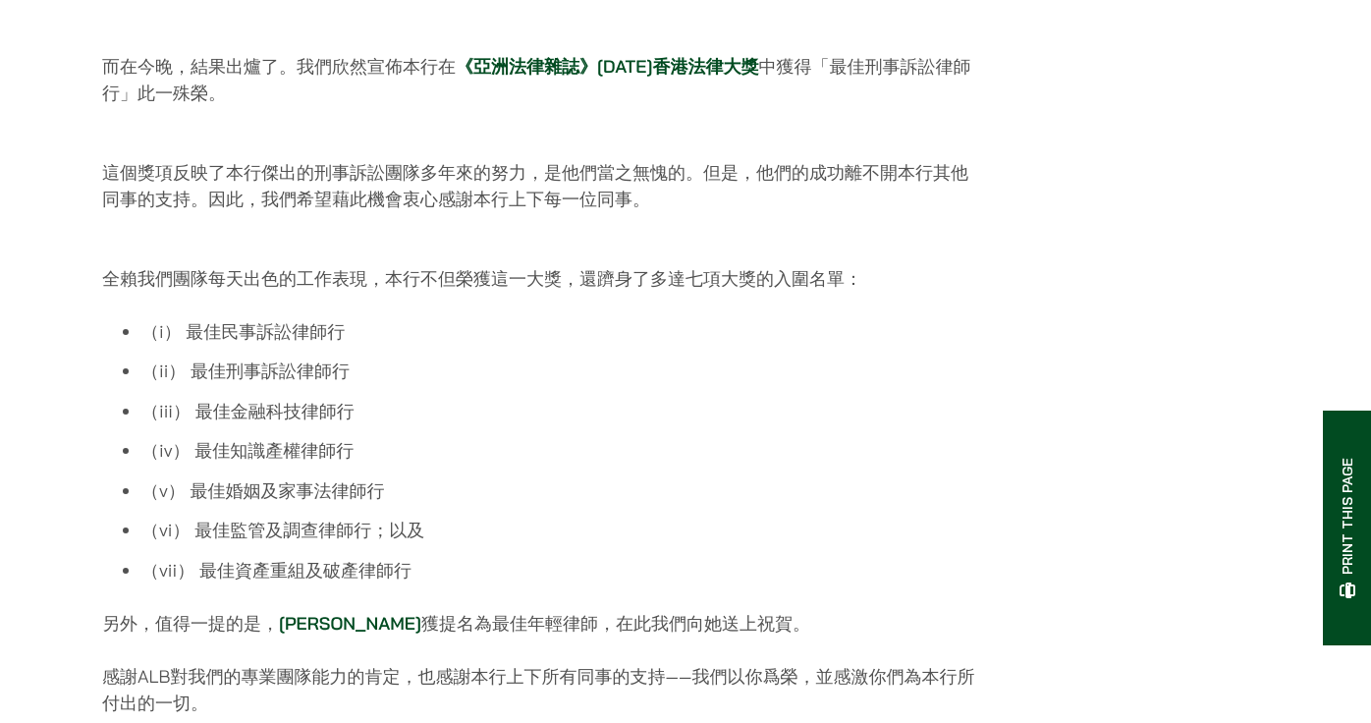
scroll to position [1080, 0]
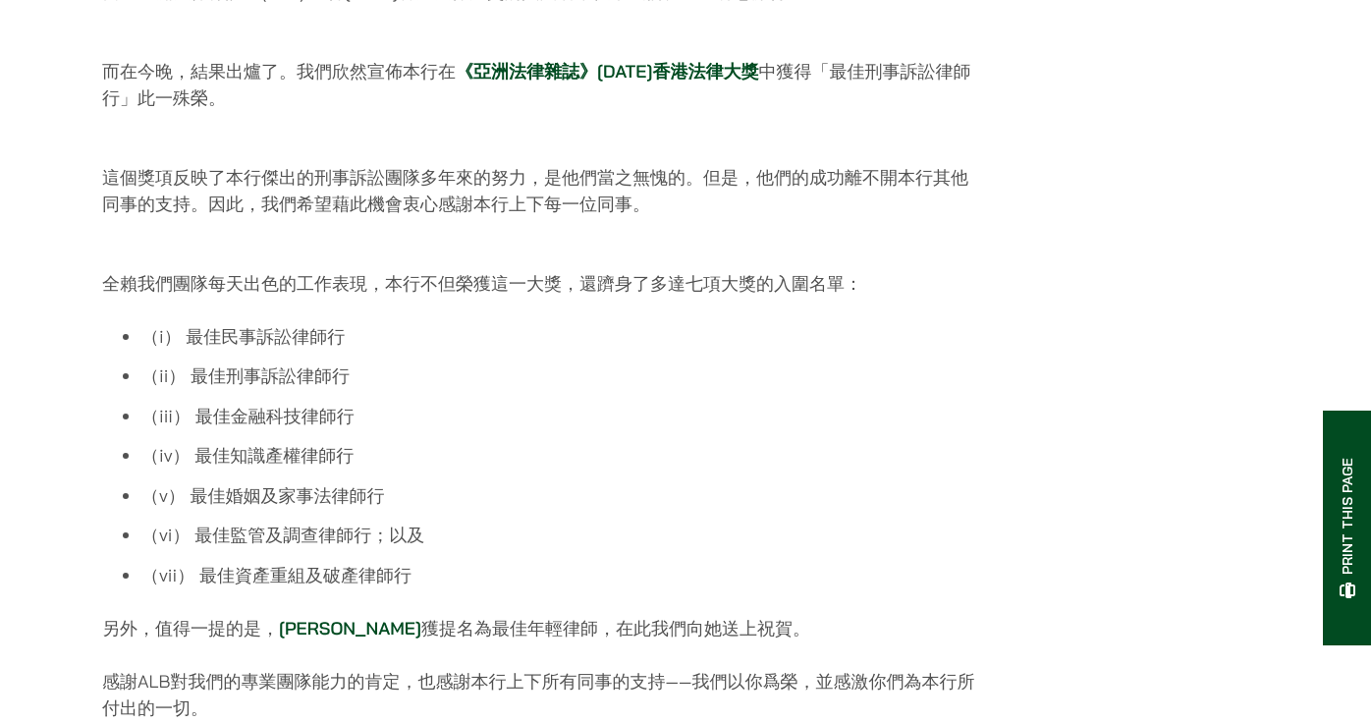
click at [483, 194] on p "這個獎項反映了本行傑出的刑事訴訟團隊多年來的努力，是他們當之無愧的。但是，他們的成功離不開本行其他同事的支持。因此，我們希望藉此機會衷心感謝本行上下每一位同事。" at bounding box center [539, 177] width 875 height 80
drag, startPoint x: 768, startPoint y: 82, endPoint x: 594, endPoint y: 91, distance: 174.1
click at [594, 91] on p "而在今晚，結果出爐了。我們欣然宣佈本行在 《亞洲法律雜誌》[DATE]香港法律大獎 中獲得「最佳刑事訴訟律師行」此一殊榮。" at bounding box center [539, 71] width 875 height 80
copy link "[DATE]香港法律大獎"
click at [569, 162] on p "這個獎項反映了本行傑出的刑事訴訟團隊多年來的努力，是他們當之無愧的。但是，他們的成功離不開本行其他同事的支持。因此，我們希望藉此機會衷心感謝本行上下每一位同事。" at bounding box center [539, 177] width 875 height 80
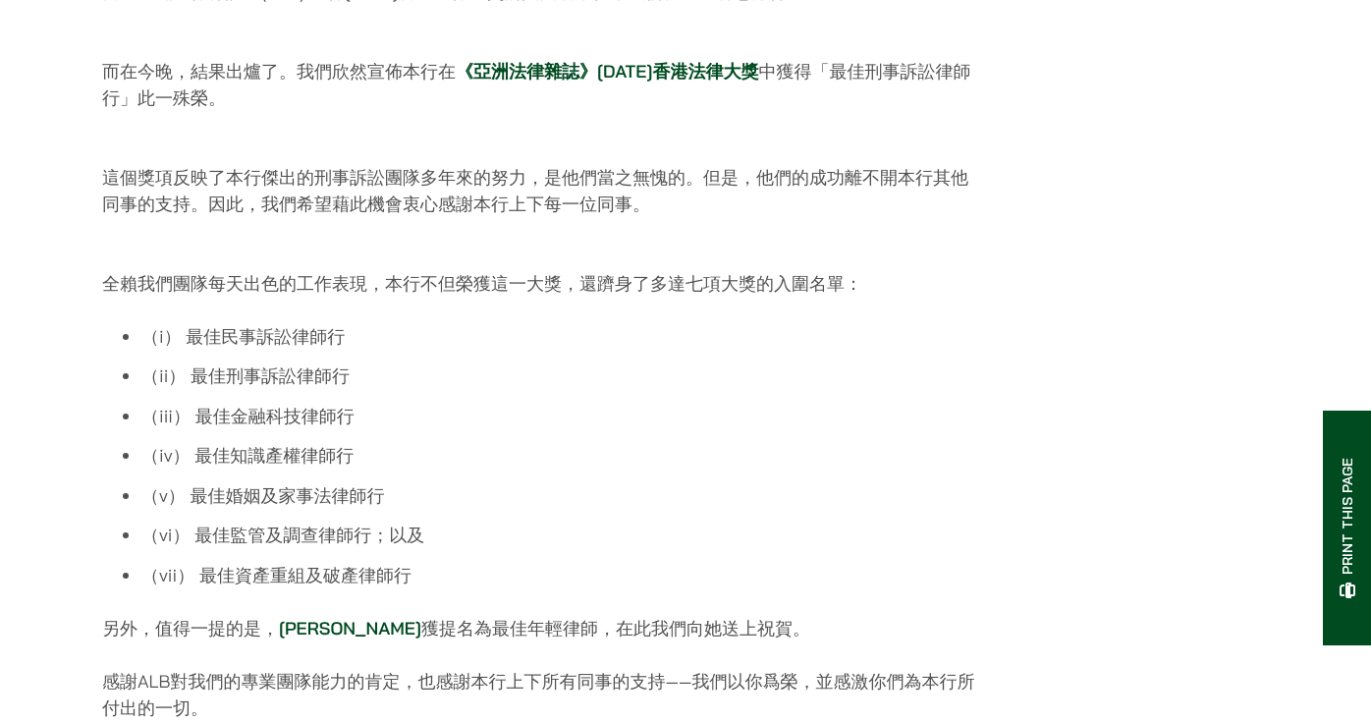
click at [475, 277] on p "全賴我們團隊每天出色的工作表現，本行不但榮獲這一大獎，還躋身了多達七項大獎的入圍名單：" at bounding box center [539, 270] width 875 height 53
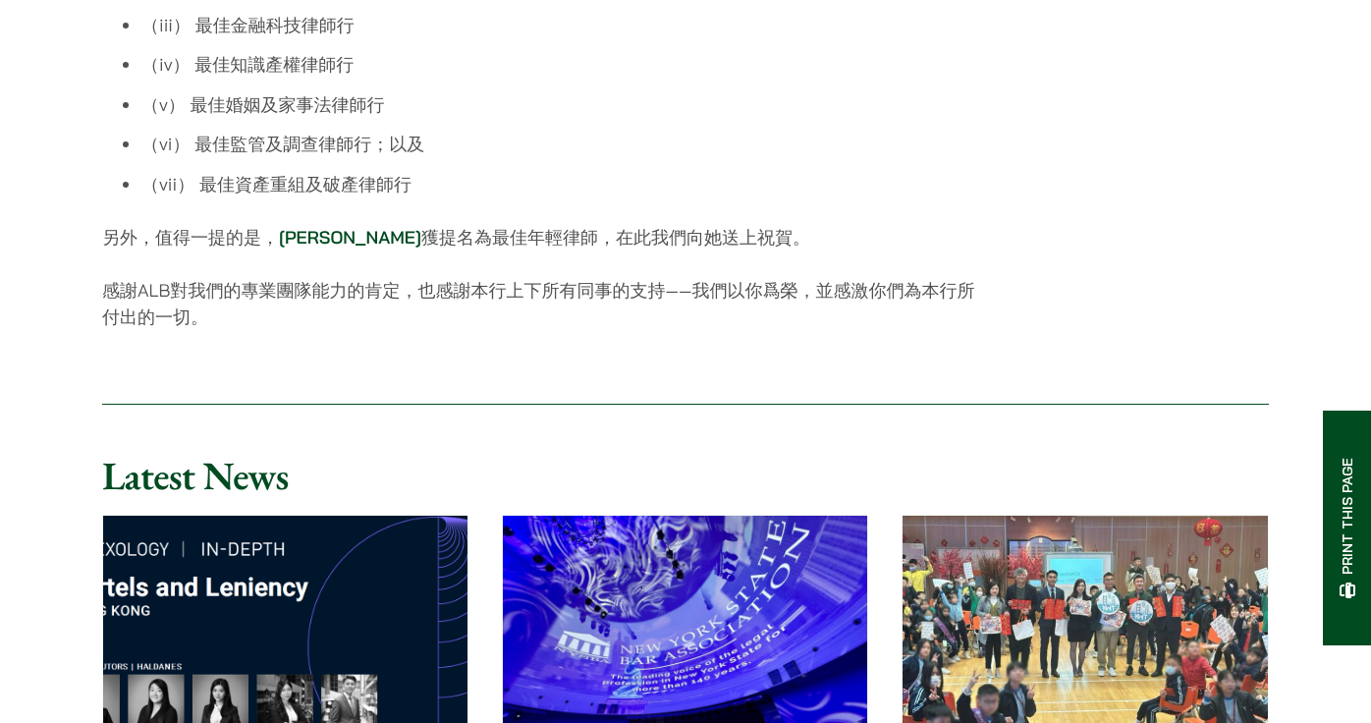
scroll to position [1375, 0]
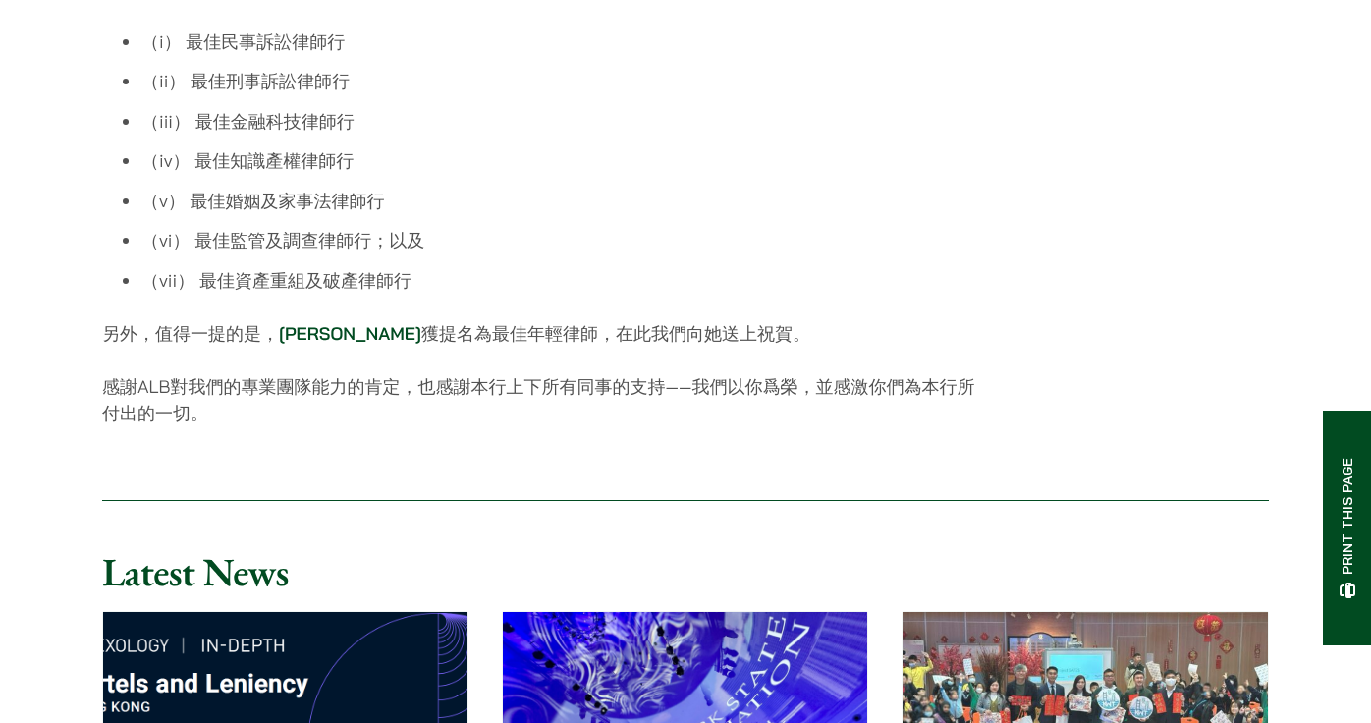
click at [339, 345] on link "[PERSON_NAME]" at bounding box center [350, 333] width 142 height 23
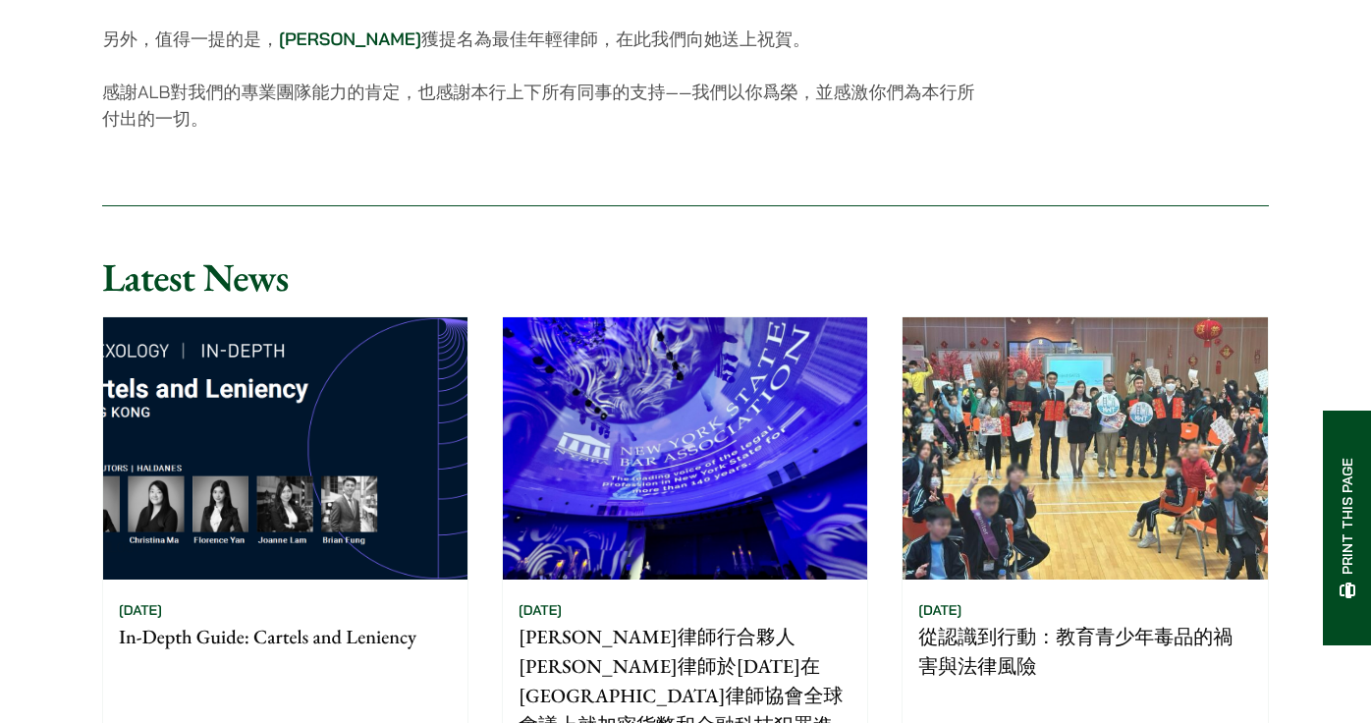
scroll to position [1178, 0]
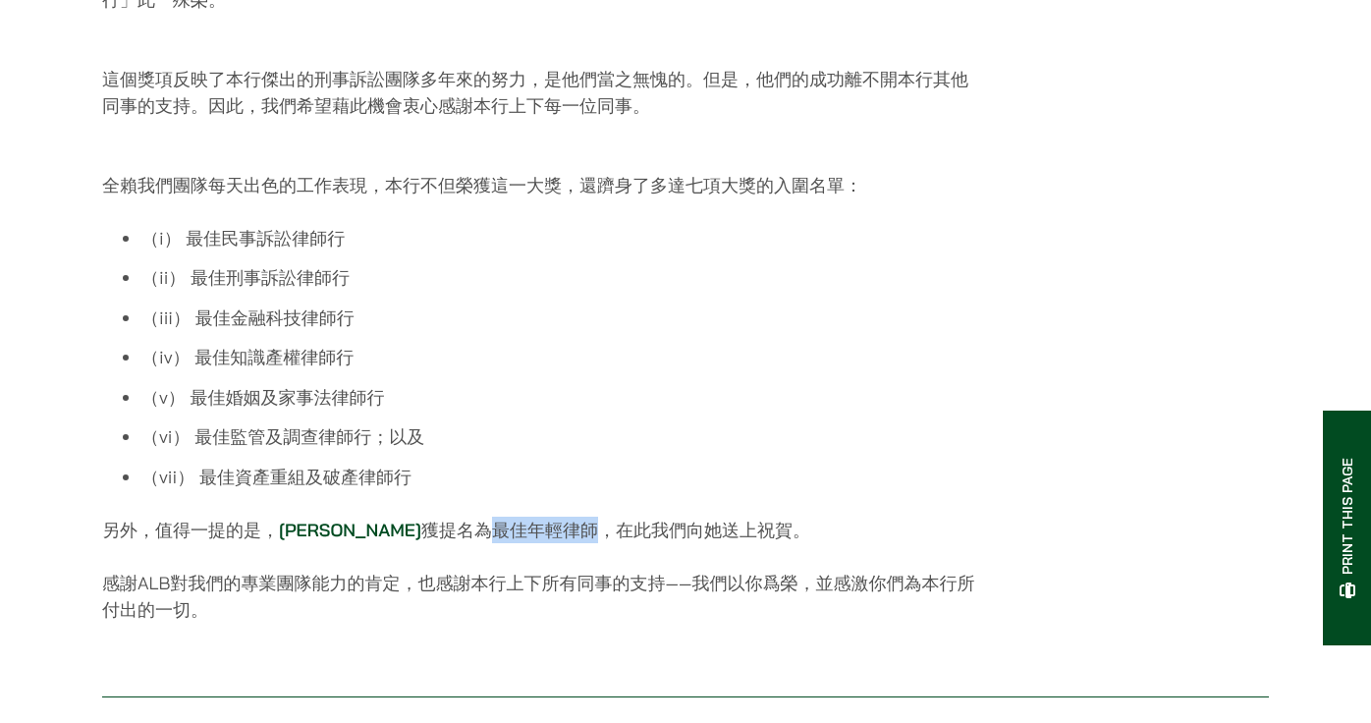
drag, startPoint x: 438, startPoint y: 544, endPoint x: 540, endPoint y: 544, distance: 102.1
click at [540, 543] on p "另外，值得一提的是， [PERSON_NAME] 獲提名為最佳年輕律師，在此我們向她送上祝賀。" at bounding box center [539, 530] width 875 height 27
copy p "最佳年輕律師"
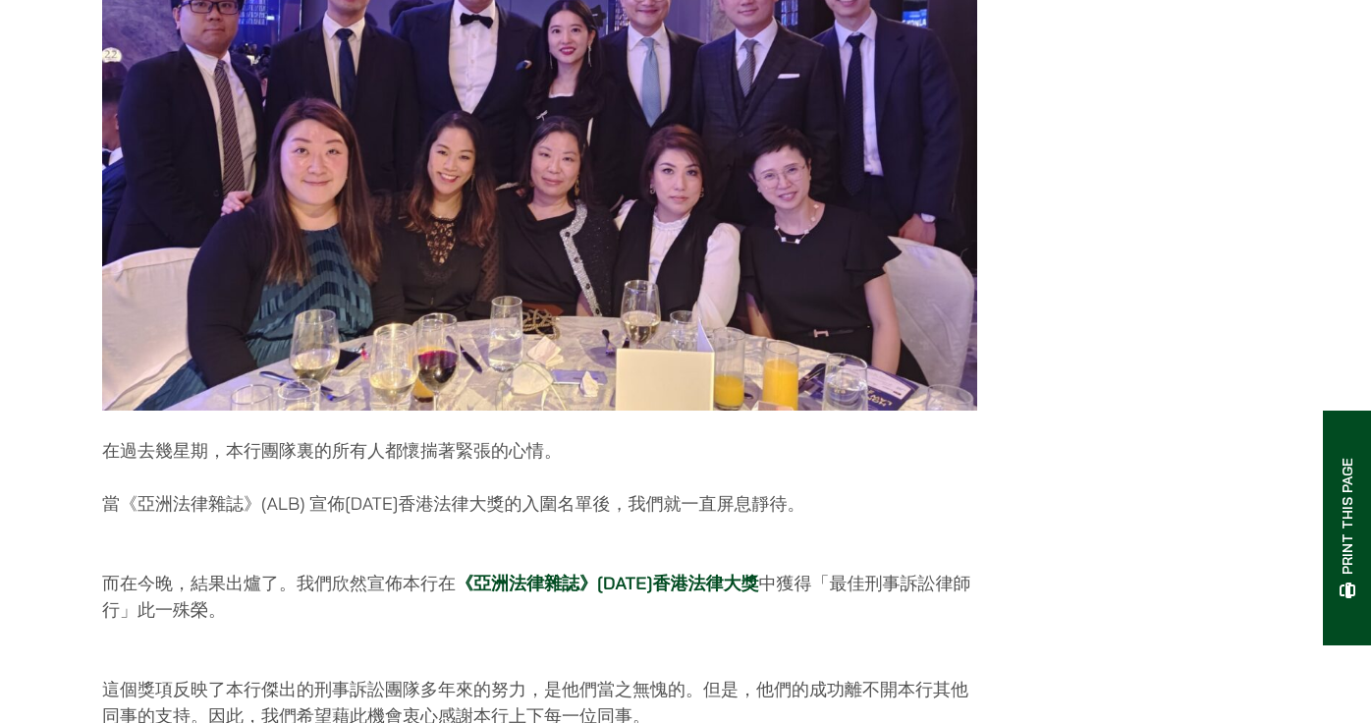
scroll to position [589, 0]
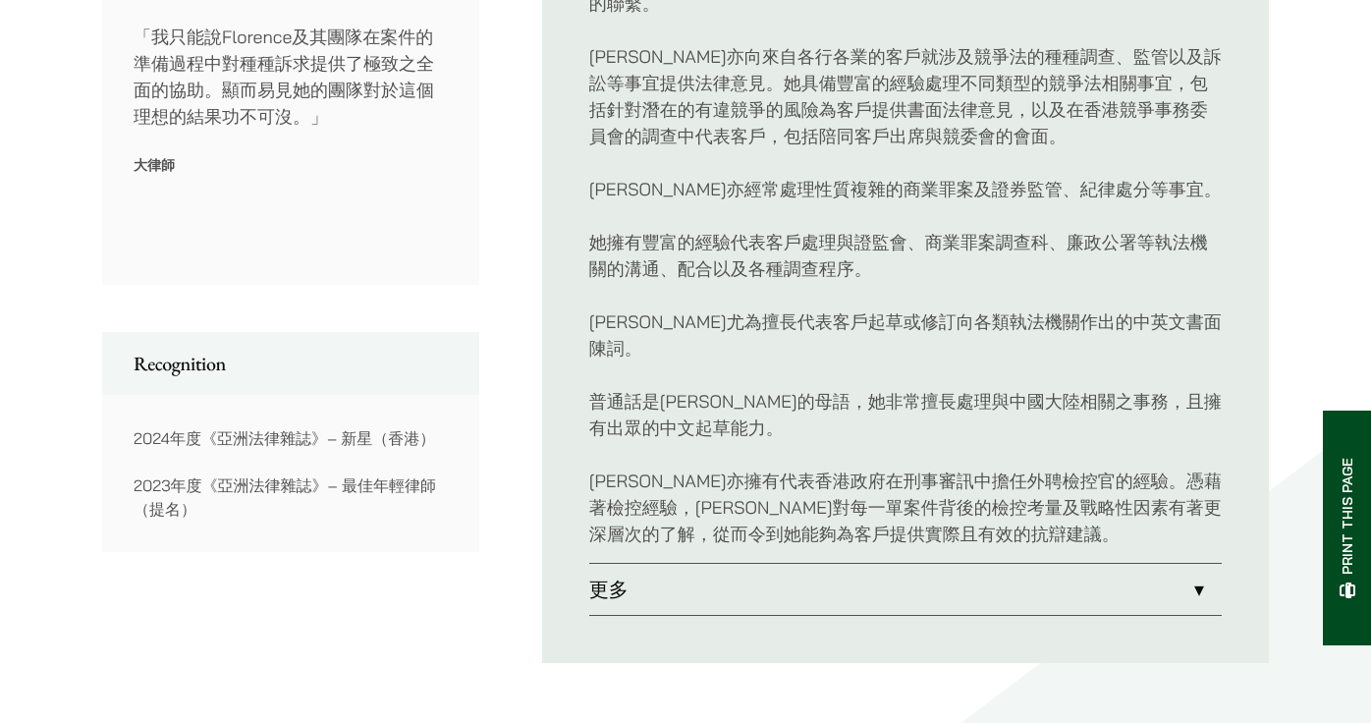
scroll to position [1178, 0]
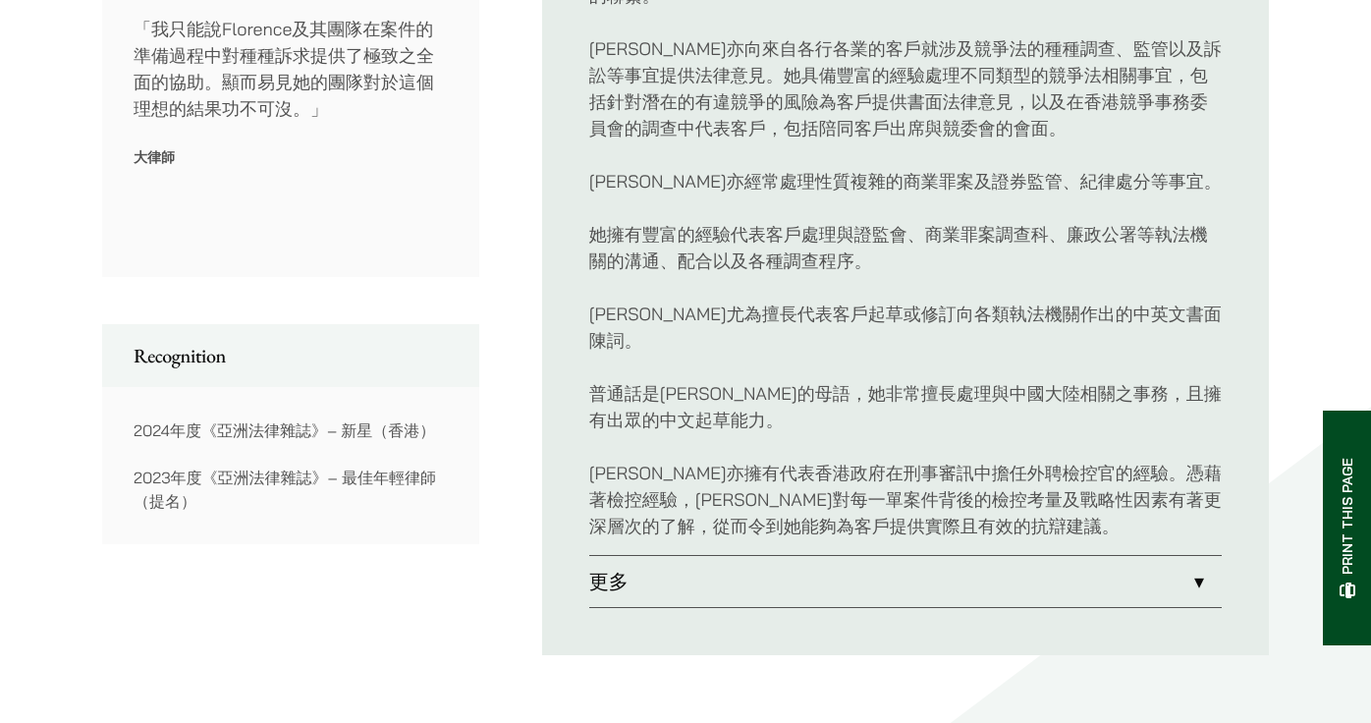
drag, startPoint x: 1169, startPoint y: 516, endPoint x: 1178, endPoint y: 517, distance: 9.9
click at [1169, 556] on link "更多" at bounding box center [905, 581] width 632 height 51
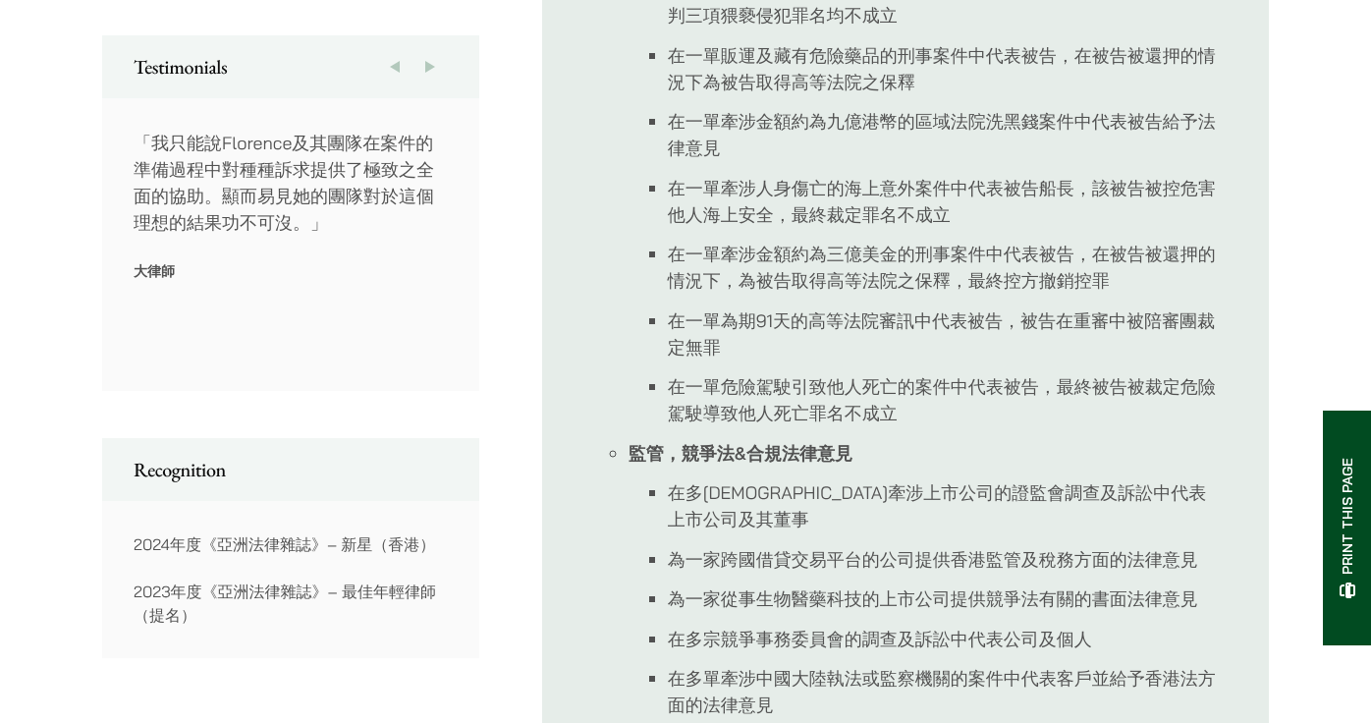
scroll to position [1080, 0]
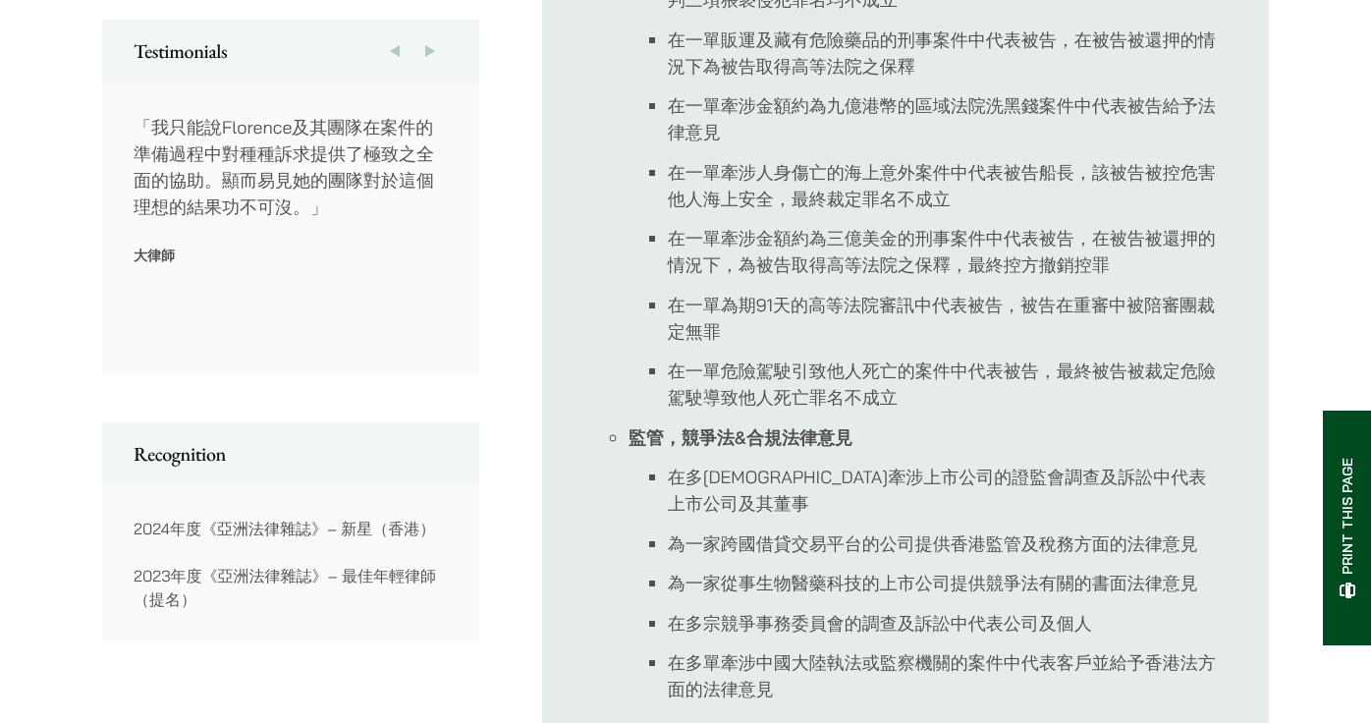
drag, startPoint x: 195, startPoint y: 504, endPoint x: 359, endPoint y: 578, distance: 180.2
click at [359, 578] on div "2024年度《亞洲法律雜誌》– 新星（香港） 2023年度《亞洲法律雜誌》– 最佳年輕律師（提名）" at bounding box center [291, 564] width 314 height 94
click at [359, 579] on p "2023年度《亞洲法律雜誌》– 最佳年輕律師（提名）" at bounding box center [291, 587] width 314 height 47
drag, startPoint x: 990, startPoint y: 499, endPoint x: 818, endPoint y: 380, distance: 208.9
click at [876, 441] on li "監管，競爭法&合規法律意見 在多宗牽涉上市公司的證監會調查及訴訟中代表上市公司及其董事 為一家跨國借貸交易平台的公司提供香港監管及稅務方面的法律意見 為一家從…" at bounding box center [924, 563] width 593 height 279
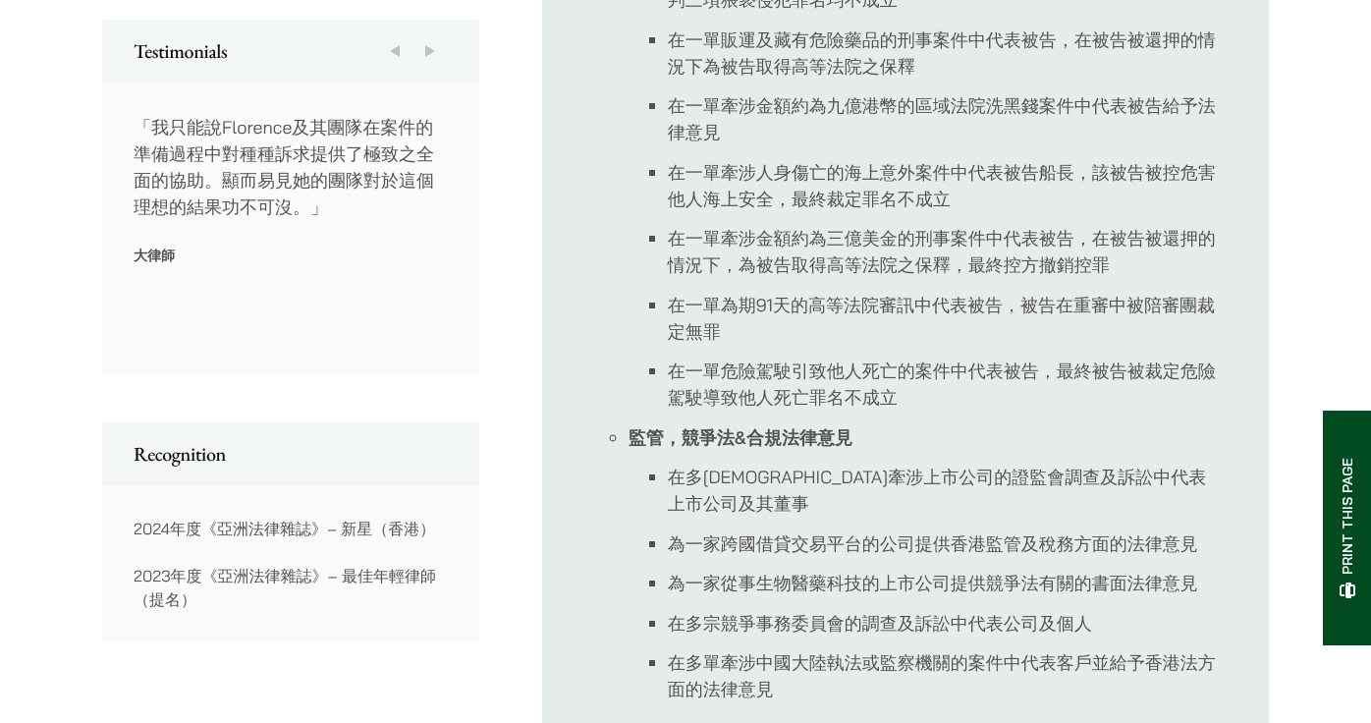
drag, startPoint x: 449, startPoint y: 554, endPoint x: 348, endPoint y: 550, distance: 101.2
click at [348, 550] on div "2024年度《亞洲法律雜誌》– 新星（香港） 2023年度《亞洲法律雜誌》– 最佳年輕律師（提名）" at bounding box center [290, 563] width 377 height 157
drag, startPoint x: 361, startPoint y: 539, endPoint x: 391, endPoint y: 518, distance: 36.0
click at [362, 564] on p "2023年度《亞洲法律雜誌》– 最佳年輕律師（提名）" at bounding box center [291, 587] width 314 height 47
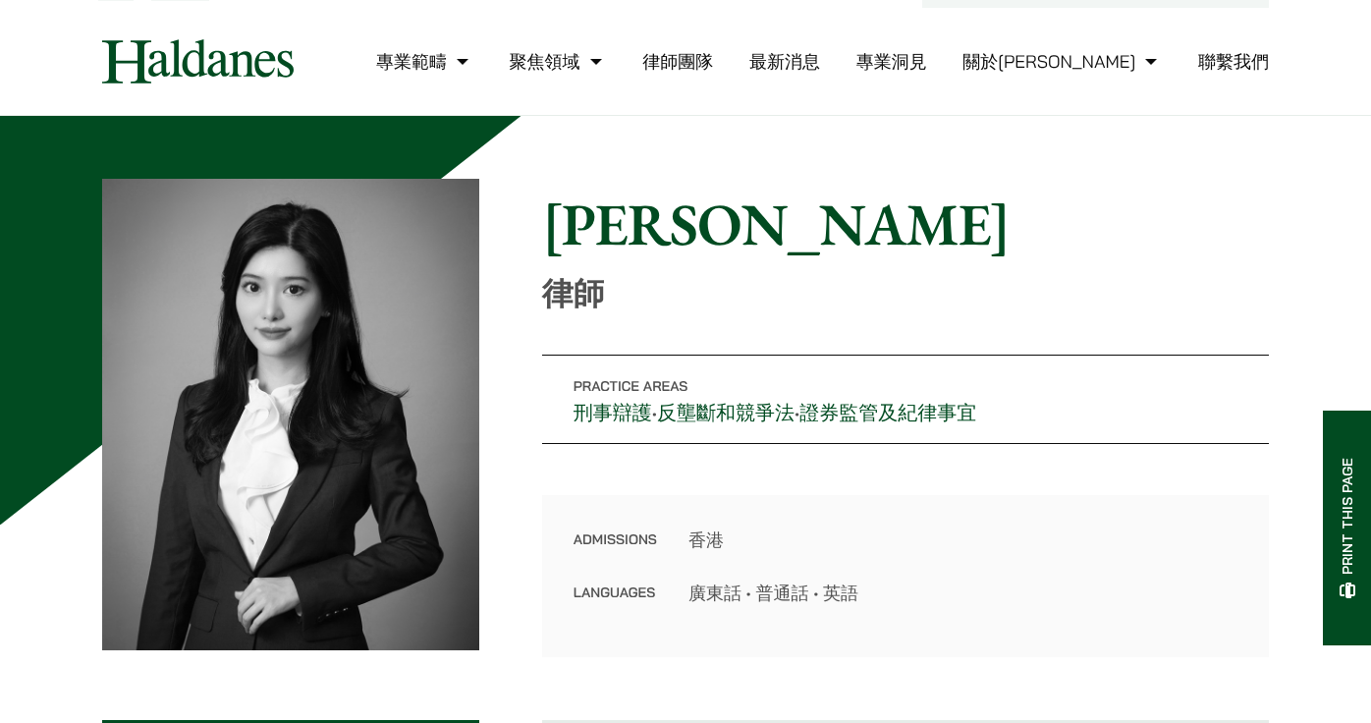
scroll to position [0, 0]
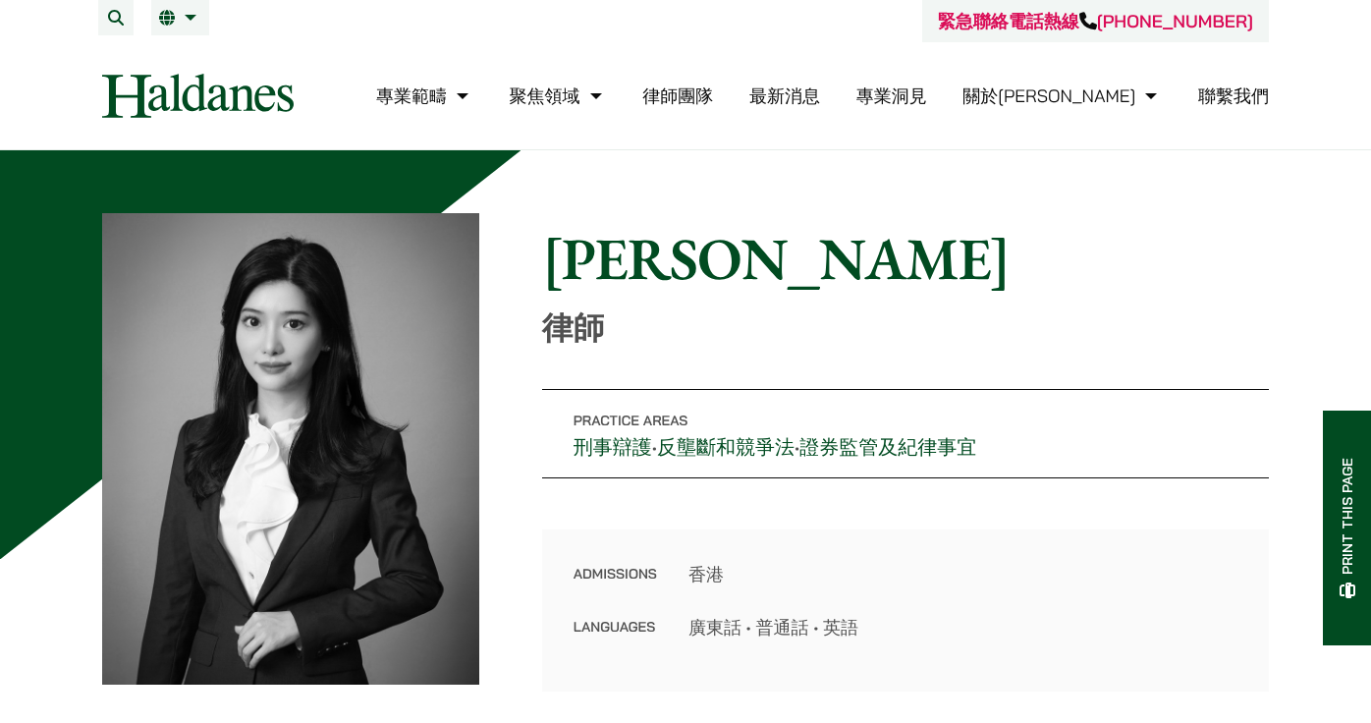
click at [185, 22] on link "繁" at bounding box center [180, 18] width 42 height 16
click at [181, 54] on span "EN" at bounding box center [177, 57] width 21 height 20
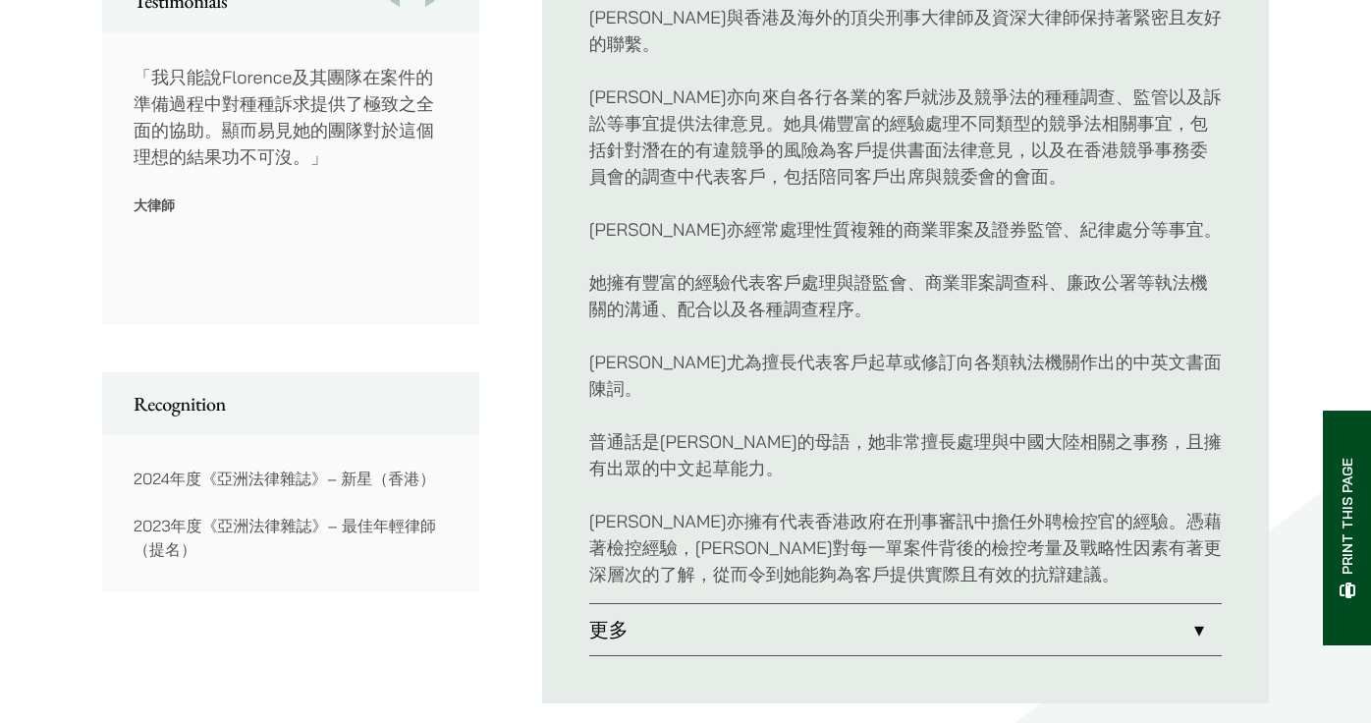
scroll to position [1178, 0]
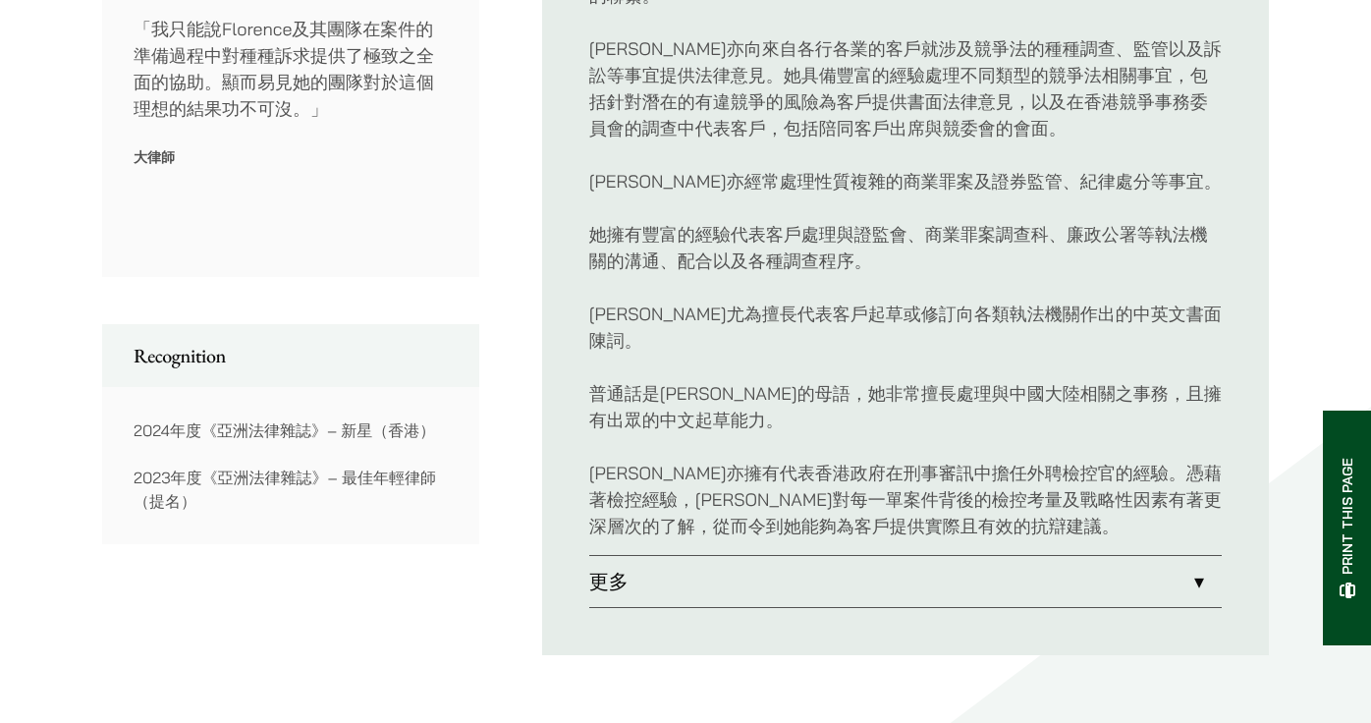
drag, startPoint x: 284, startPoint y: 454, endPoint x: 301, endPoint y: 455, distance: 17.7
click at [289, 465] on p "2023年度《亞洲法律雜誌》– 最佳年輕律師（提名）" at bounding box center [291, 488] width 314 height 47
click at [316, 435] on div "2024年度《亞洲法律雜誌》– 新星（香港） 2023年度《亞洲法律雜誌》– 最佳年輕律師（提名）" at bounding box center [291, 465] width 314 height 94
drag, startPoint x: 443, startPoint y: 445, endPoint x: 340, endPoint y: 450, distance: 103.2
click at [332, 465] on p "2023年度《亞洲法律雜誌》– 最佳年輕律師（提名）" at bounding box center [291, 488] width 314 height 47
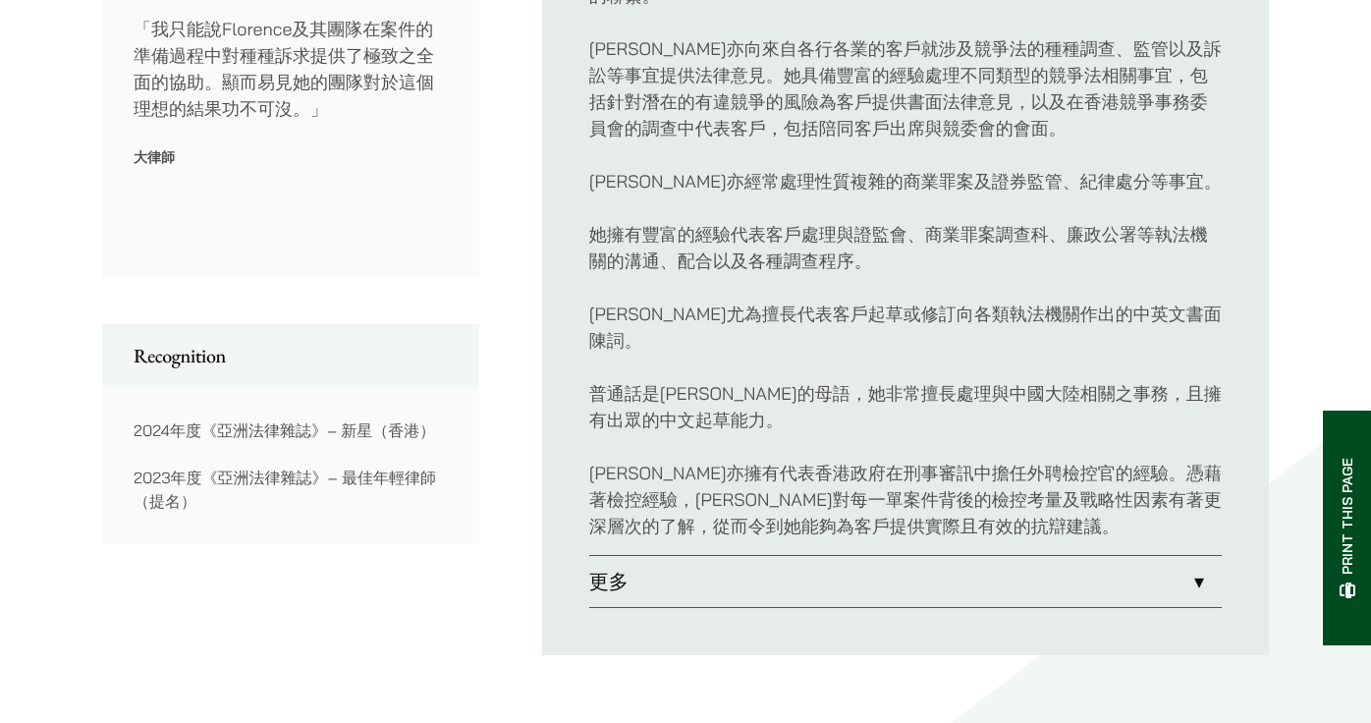
click at [342, 465] on p "2023年度《亞洲法律雜誌》– 最佳年輕律師（提名）" at bounding box center [291, 488] width 314 height 47
drag, startPoint x: 346, startPoint y: 447, endPoint x: 517, endPoint y: 458, distance: 171.2
click at [517, 458] on div "Contact Tel (852) 2230 2842 Fax (852) 2845 1637 Email florence.yan@haldanes.com…" at bounding box center [685, 115] width 1167 height 1079
click at [419, 198] on div "「任何言語都不足以表達我對Florence所提供的支持和意見之最深切的謝意。作為一個銀行家，我每天都和不同的律師打交道，因此我有足夠的立場說，Florence…" at bounding box center [604, 131] width 1571 height 230
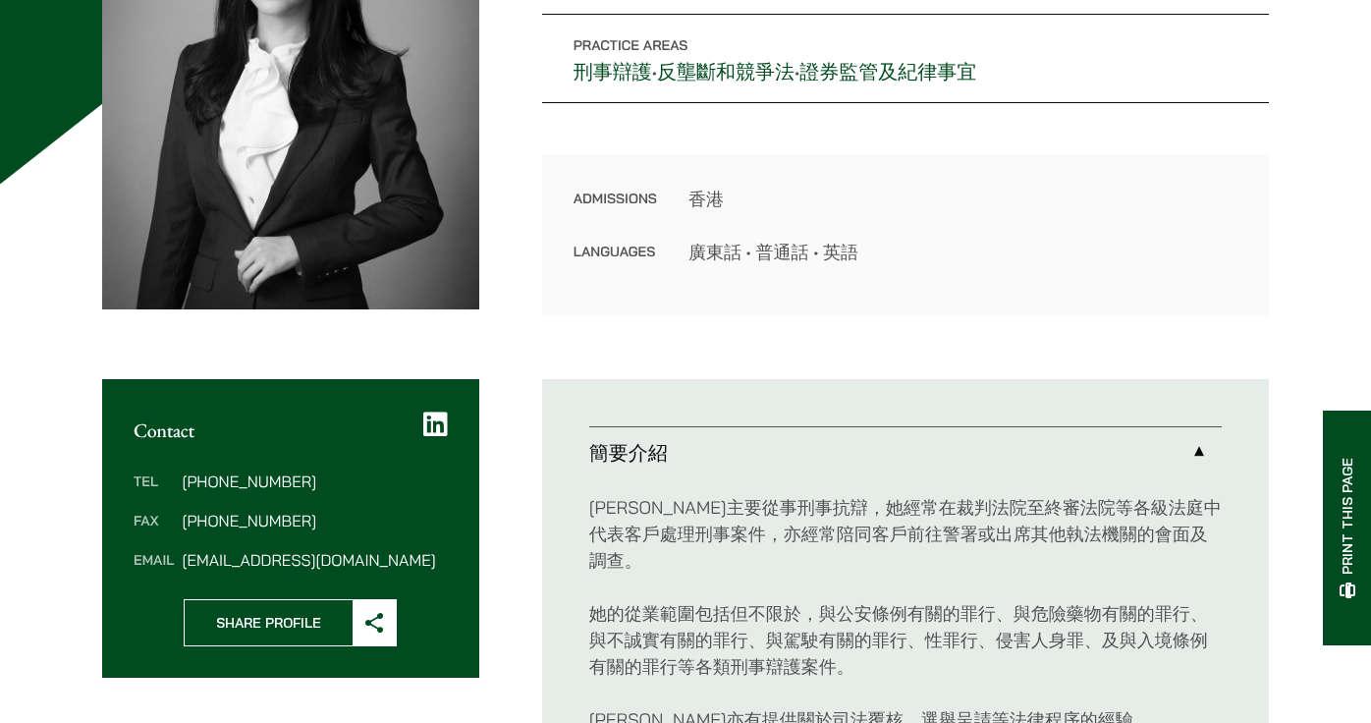
scroll to position [295, 0]
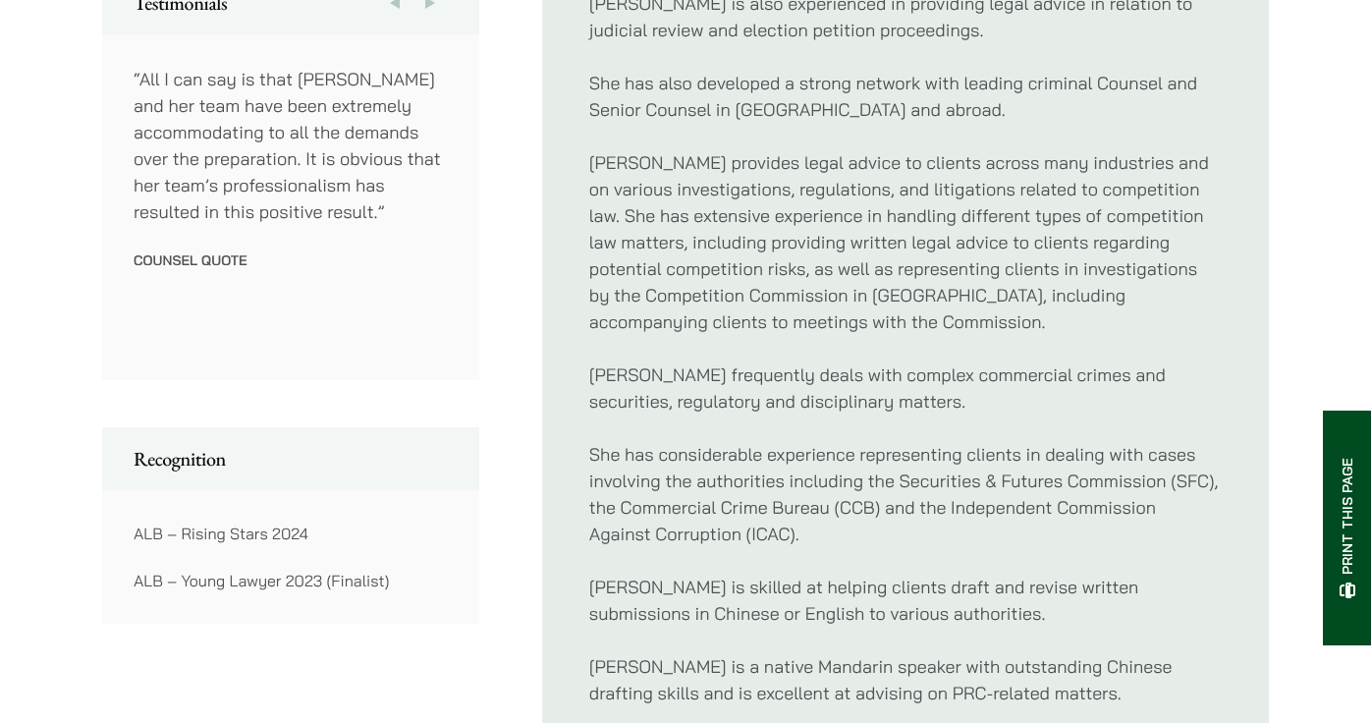
scroll to position [1178, 0]
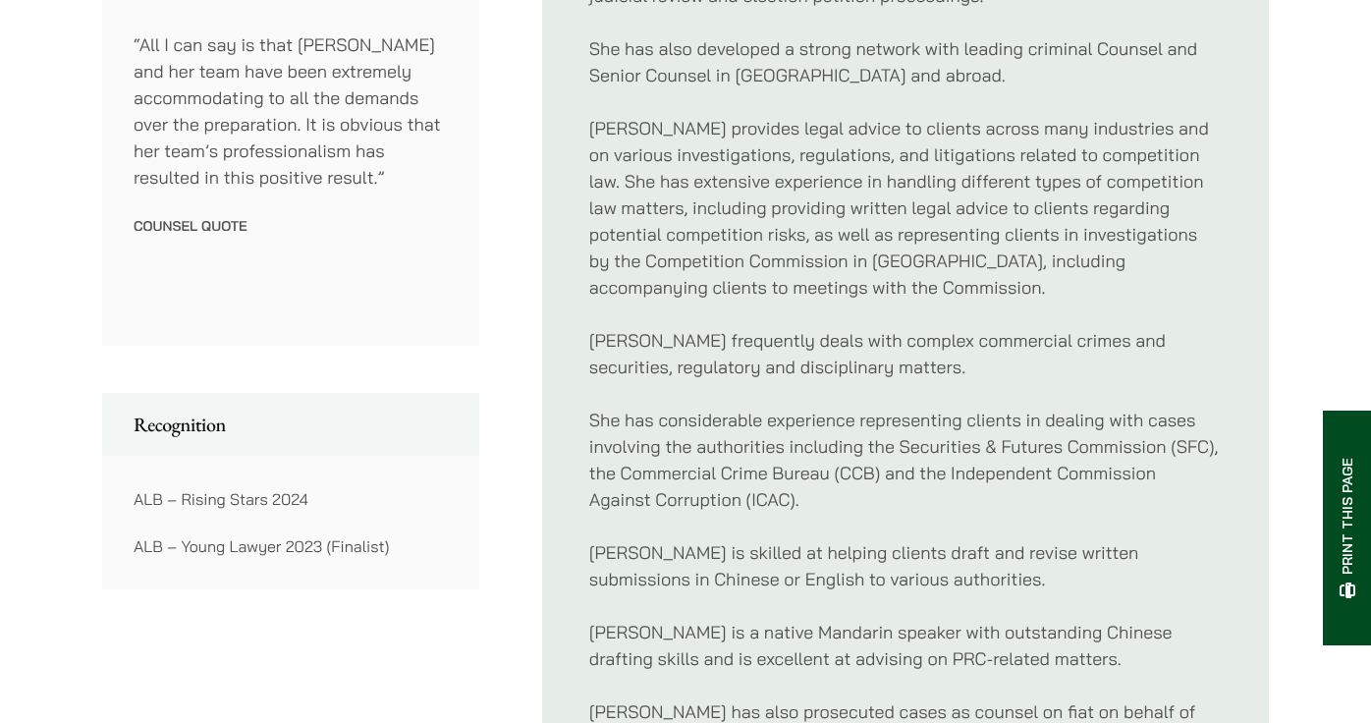
drag, startPoint x: 395, startPoint y: 536, endPoint x: 168, endPoint y: 530, distance: 226.9
click at [168, 534] on p "ALB – Young Lawyer 2023 (Finalist)" at bounding box center [291, 546] width 314 height 24
drag, startPoint x: 282, startPoint y: 523, endPoint x: 252, endPoint y: 527, distance: 29.7
click at [282, 534] on p "ALB – Young Lawyer 2023 (Finalist)" at bounding box center [291, 546] width 314 height 24
drag, startPoint x: 231, startPoint y: 527, endPoint x: 298, endPoint y: 530, distance: 66.8
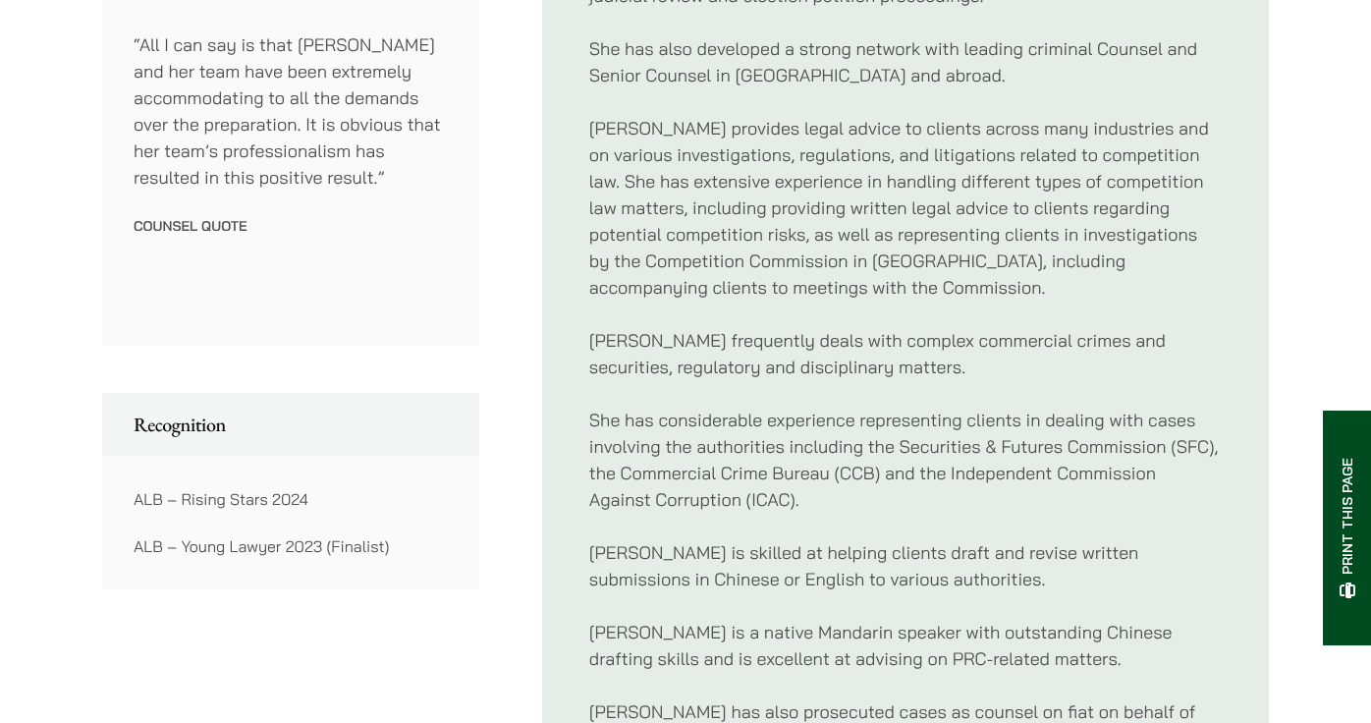
click at [298, 534] on p "ALB – Young Lawyer 2023 (Finalist)" at bounding box center [291, 546] width 314 height 24
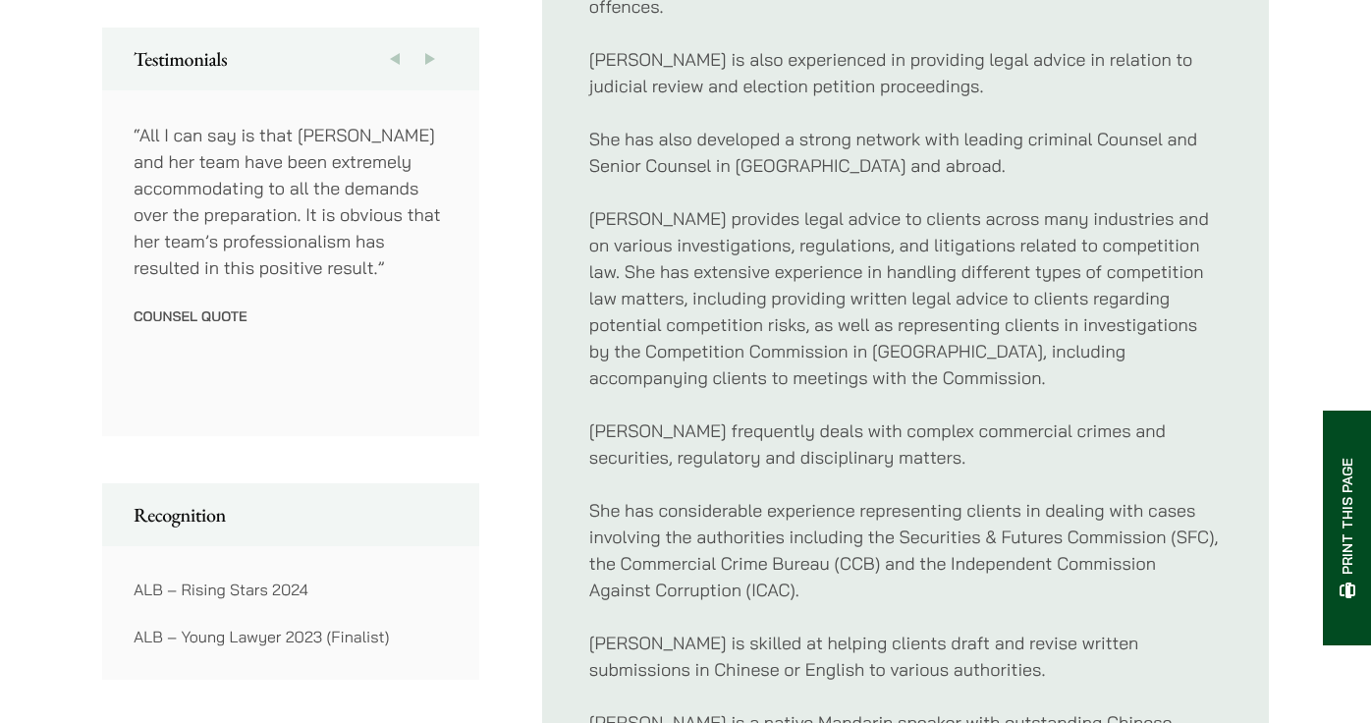
scroll to position [1080, 0]
